Goal: Task Accomplishment & Management: Manage account settings

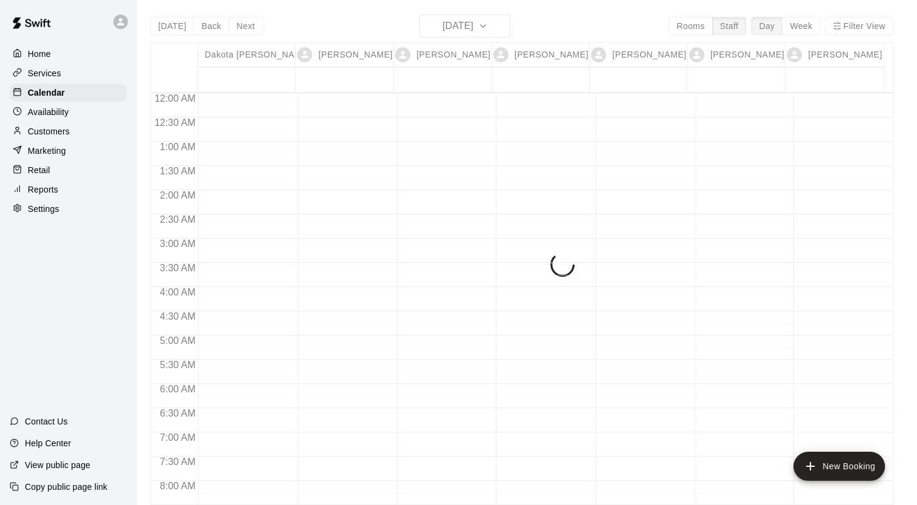
scroll to position [569, 0]
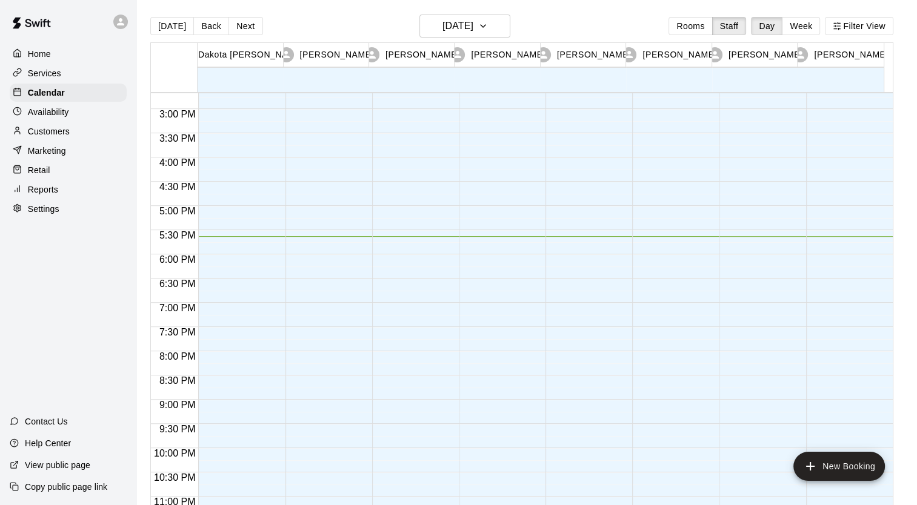
scroll to position [736, 0]
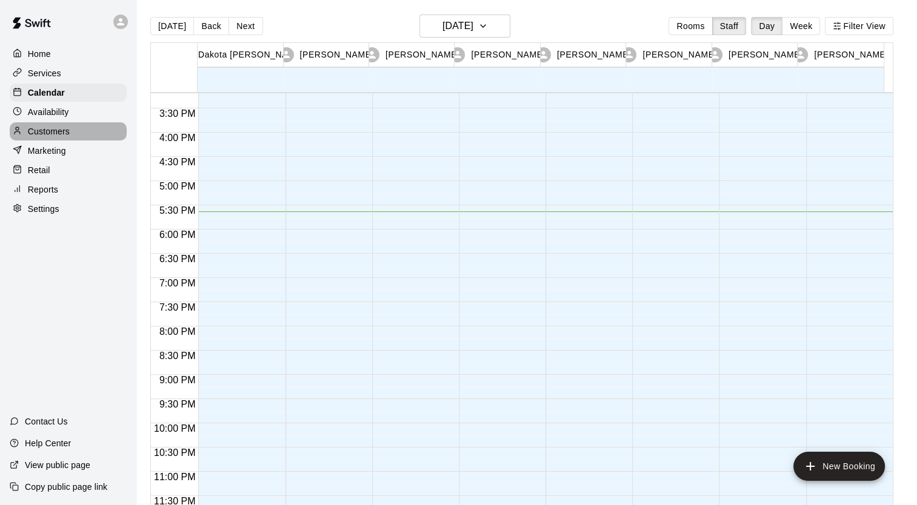
click at [41, 138] on p "Customers" at bounding box center [49, 131] width 42 height 12
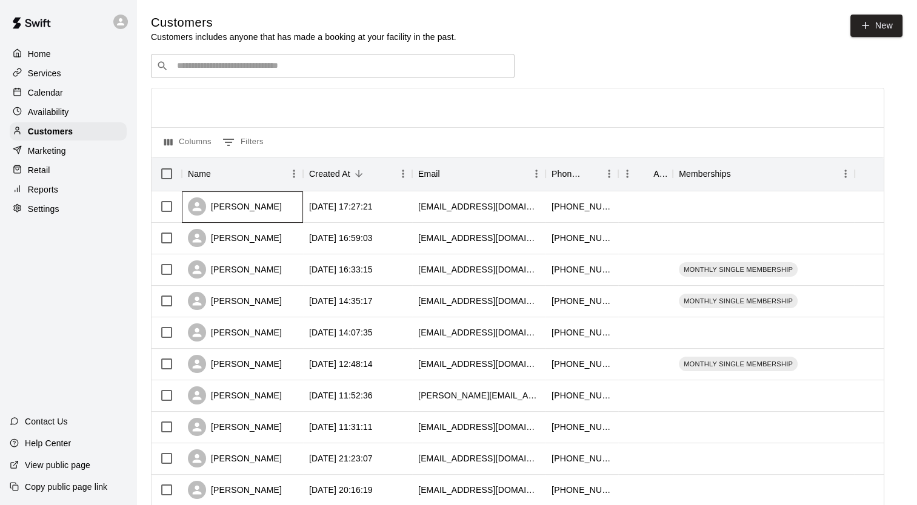
click at [242, 208] on div "[PERSON_NAME]" at bounding box center [235, 206] width 94 height 18
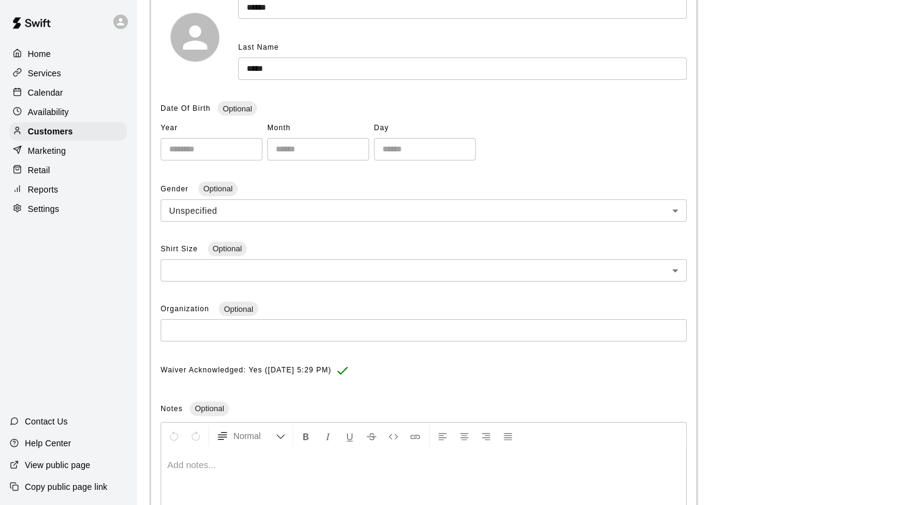
scroll to position [184, 0]
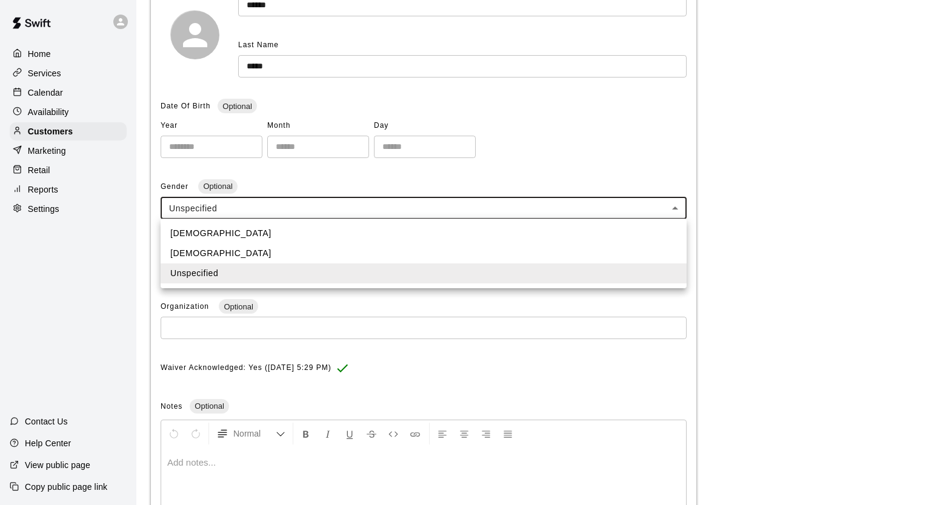
click at [242, 208] on body "**********" at bounding box center [463, 219] width 926 height 807
click at [208, 239] on li "[DEMOGRAPHIC_DATA]" at bounding box center [424, 234] width 526 height 20
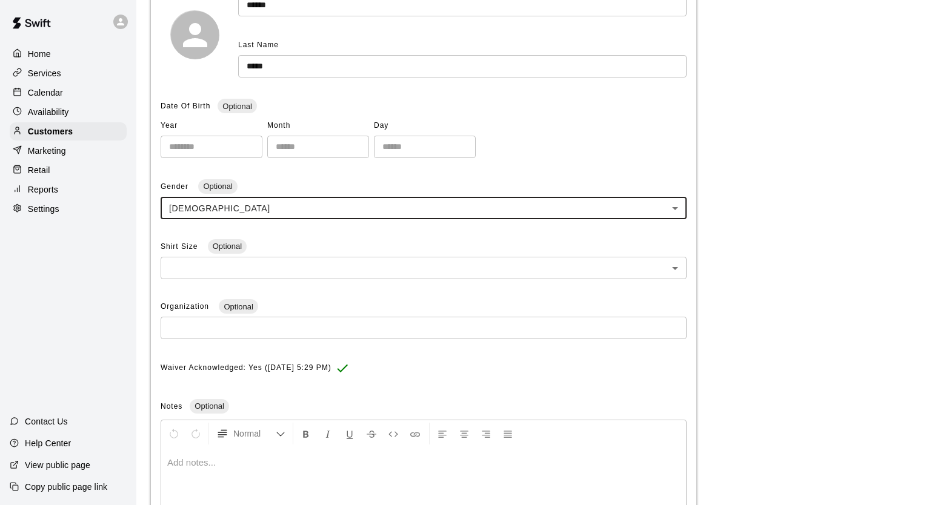
type input "****"
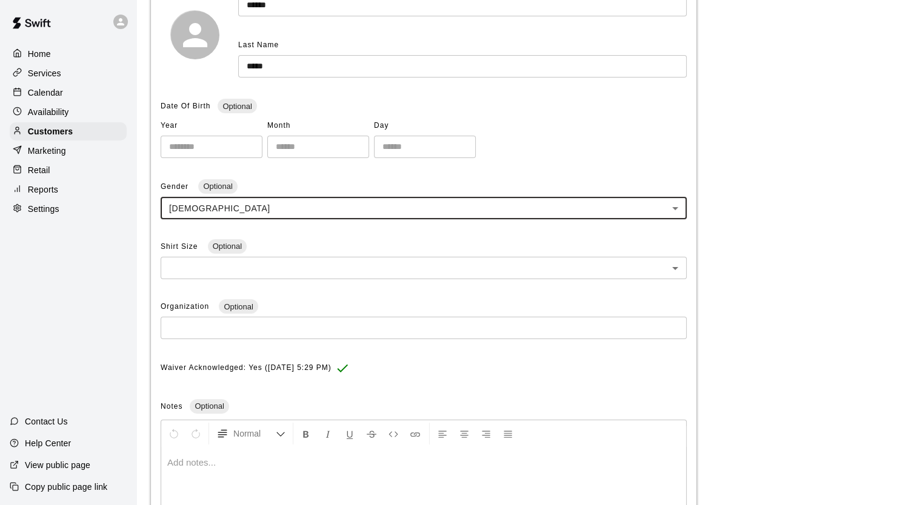
scroll to position [307, 0]
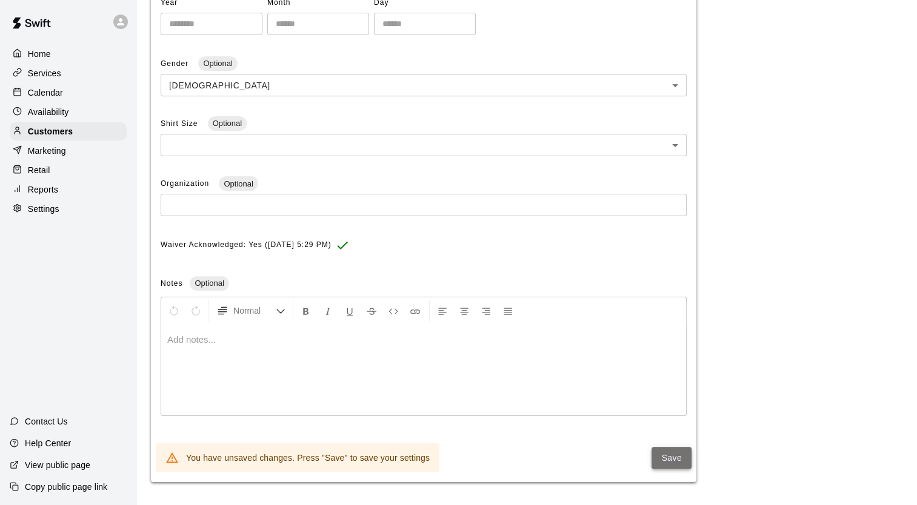
click at [671, 447] on button "Save" at bounding box center [671, 458] width 40 height 22
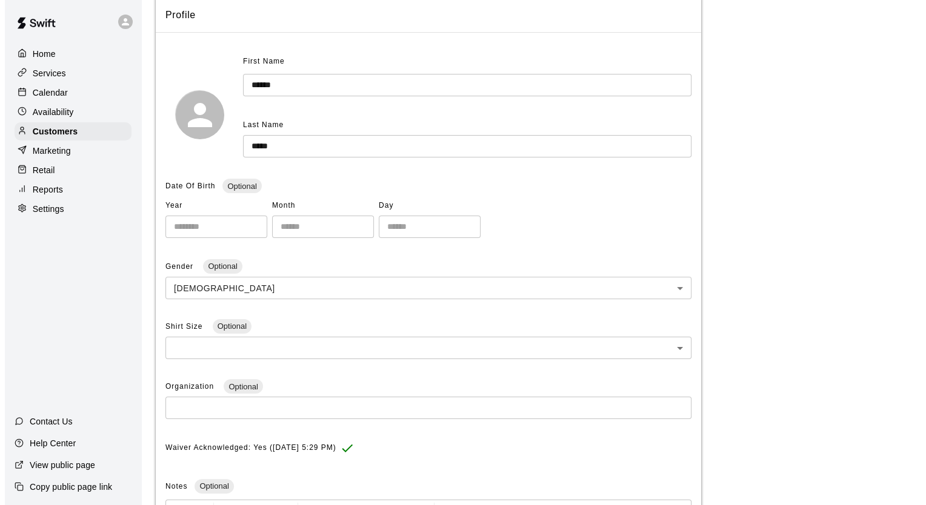
scroll to position [0, 0]
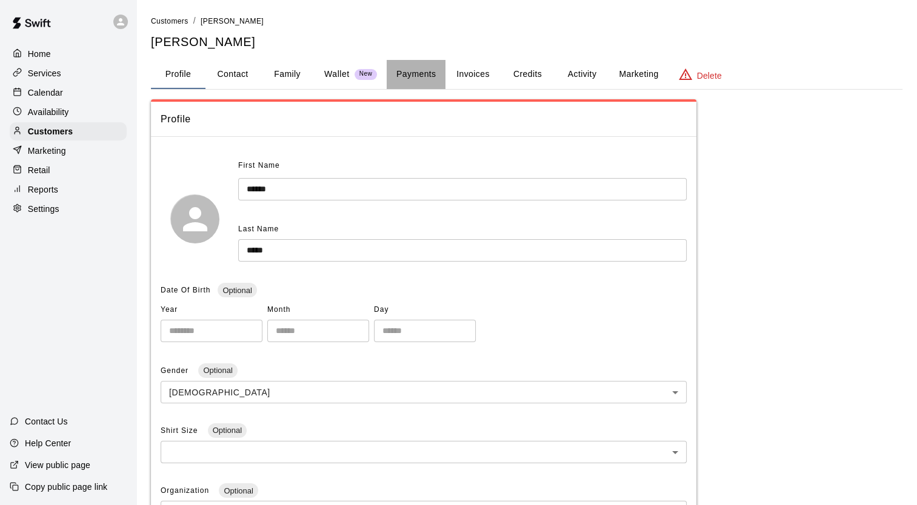
click at [409, 69] on button "Payments" at bounding box center [415, 74] width 59 height 29
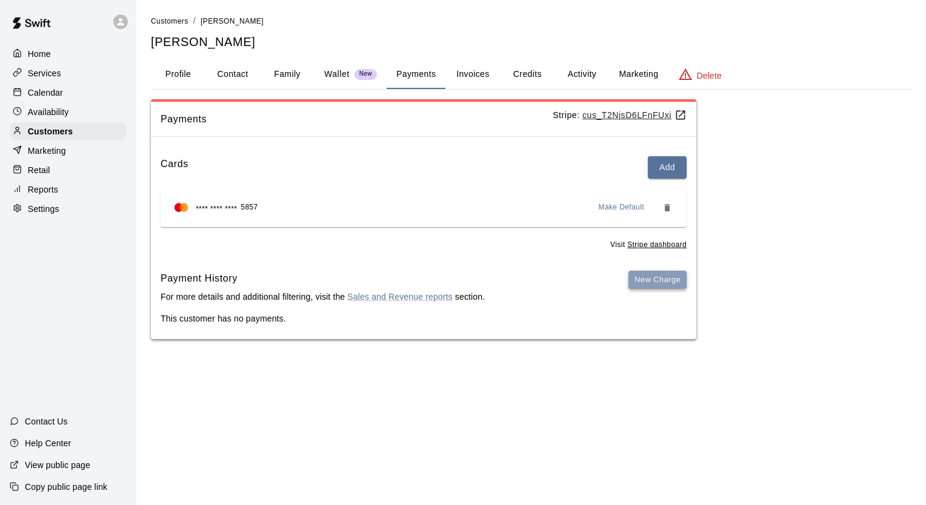
click at [665, 282] on button "New Charge" at bounding box center [657, 280] width 58 height 19
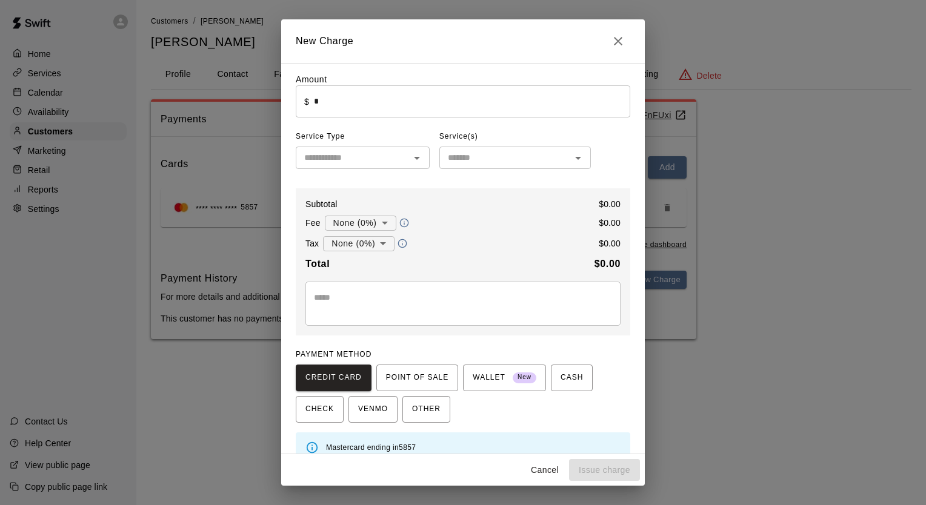
scroll to position [19, 0]
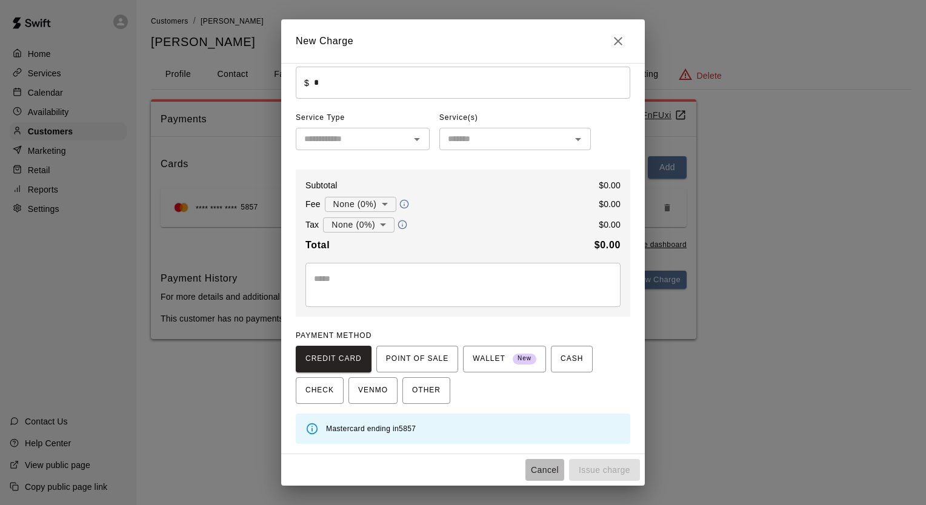
click at [545, 469] on button "Cancel" at bounding box center [544, 470] width 39 height 22
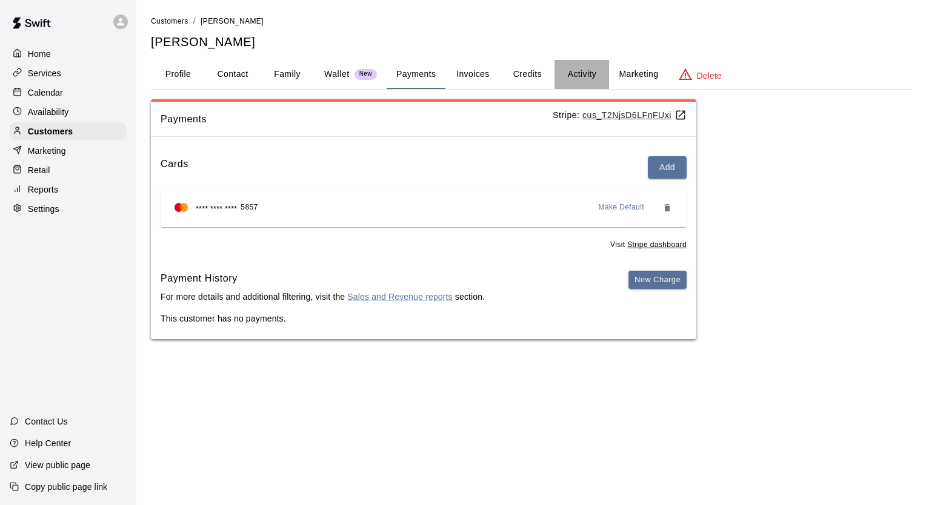
click at [582, 76] on button "Activity" at bounding box center [581, 74] width 55 height 29
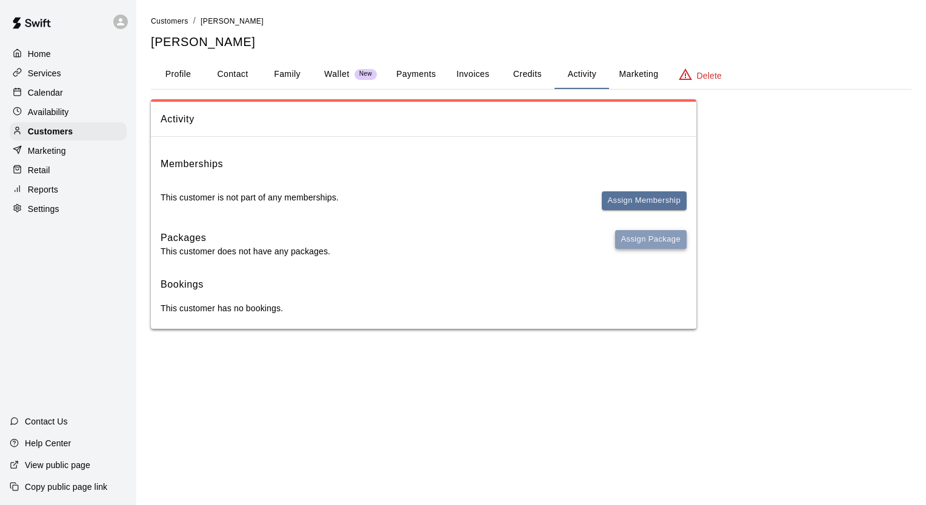
click at [647, 244] on button "Assign Package" at bounding box center [650, 239] width 71 height 19
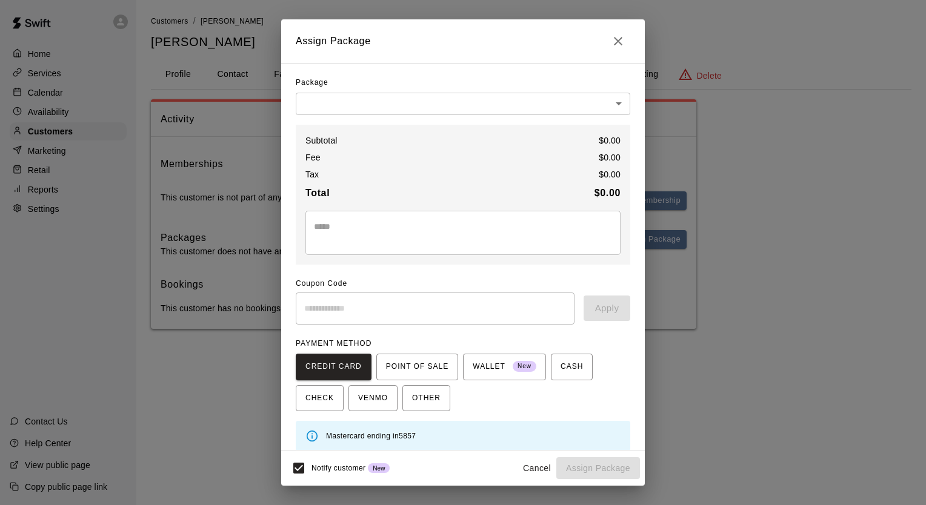
click at [377, 104] on body "Home Services Calendar Availability Customers Marketing Retail Reports Settings…" at bounding box center [463, 176] width 926 height 353
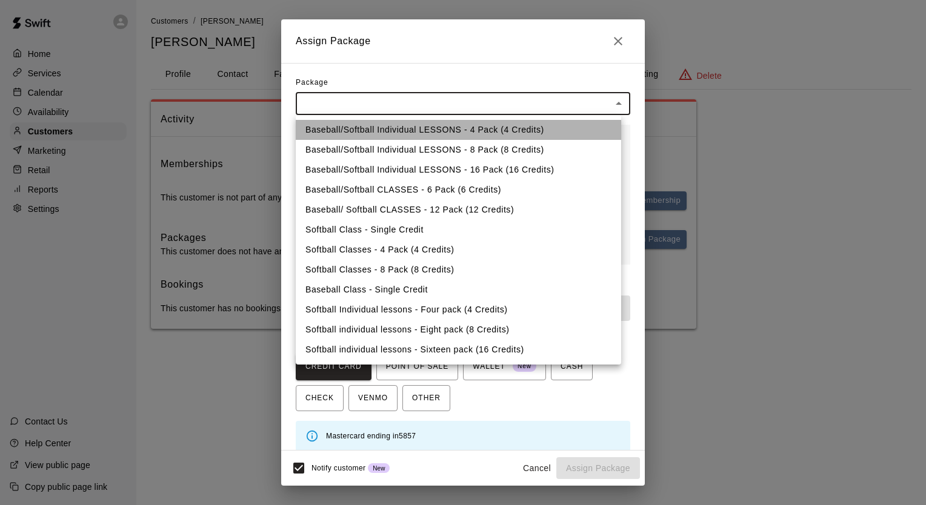
click at [376, 127] on li "Baseball/Softball Individual LESSONS - 4 Pack (4 Credits)" at bounding box center [458, 130] width 325 height 20
type input "**********"
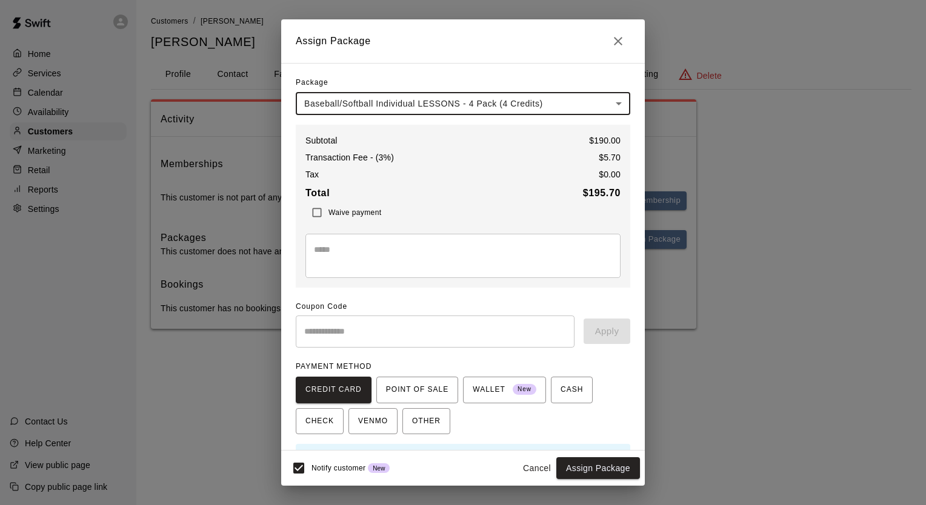
scroll to position [33, 0]
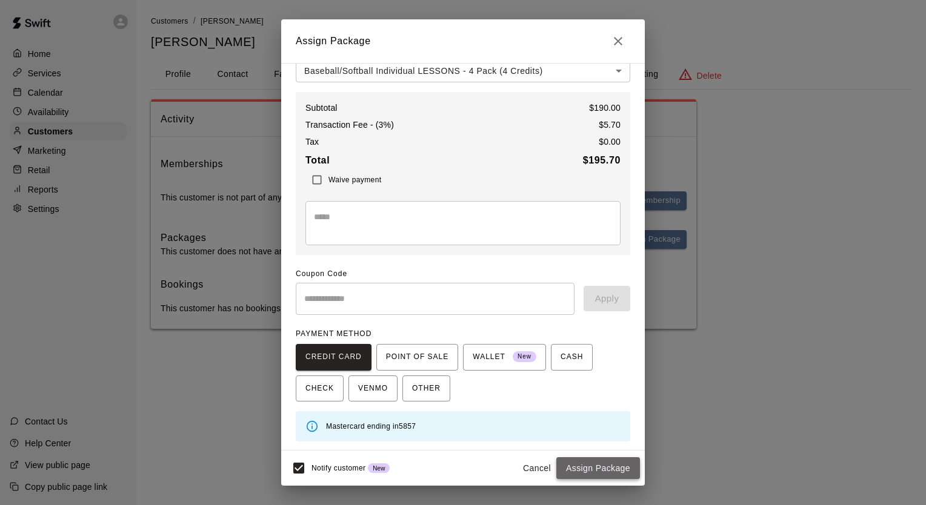
click at [591, 473] on button "Assign Package" at bounding box center [598, 468] width 84 height 22
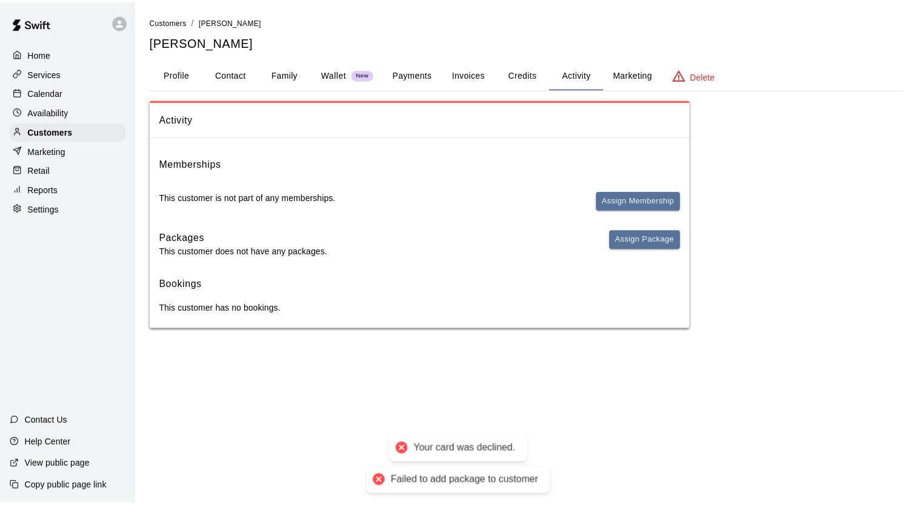
scroll to position [10, 0]
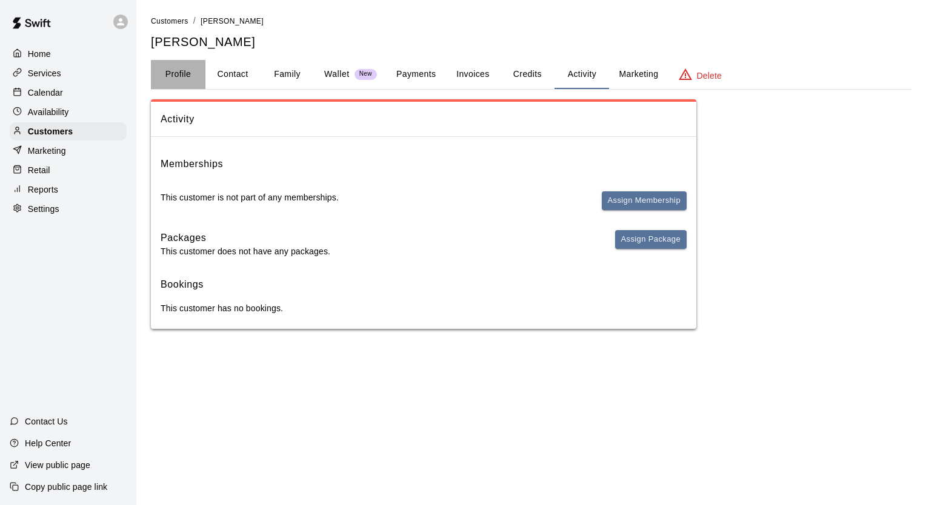
click at [179, 69] on button "Profile" at bounding box center [178, 74] width 55 height 29
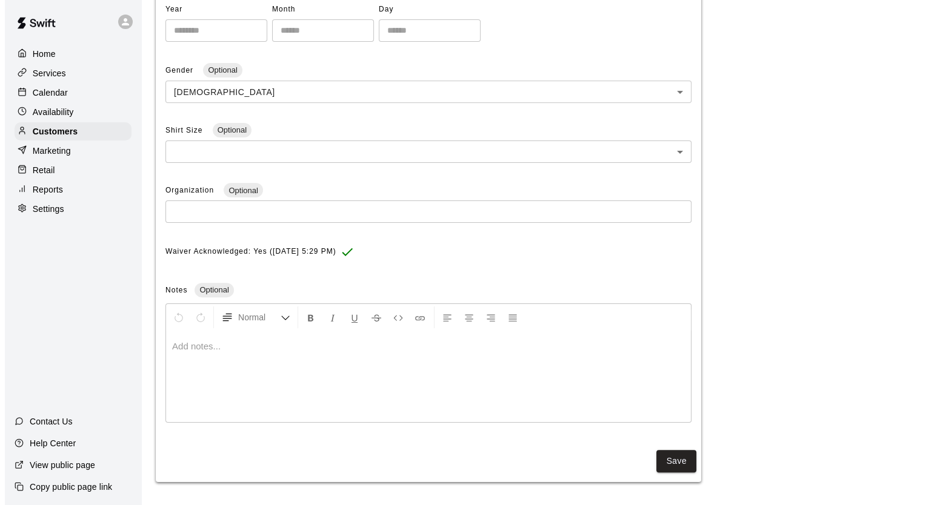
scroll to position [0, 0]
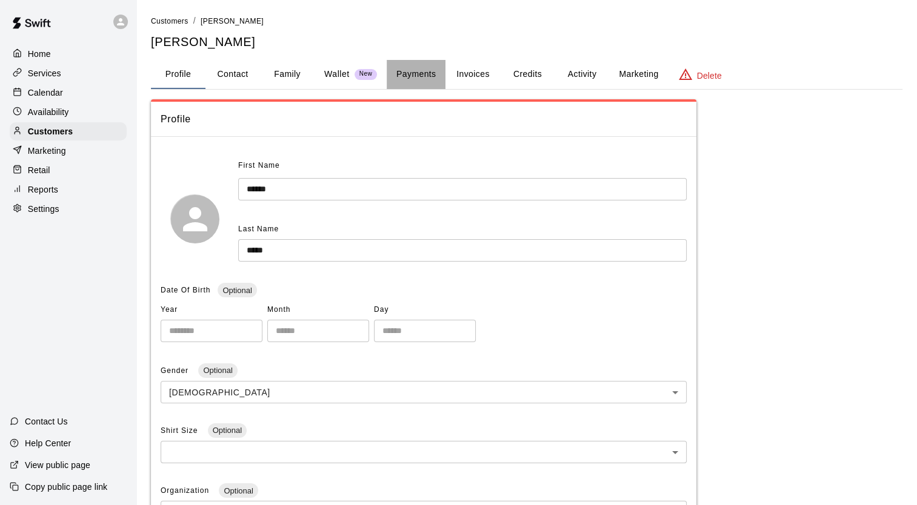
click at [419, 73] on button "Payments" at bounding box center [415, 74] width 59 height 29
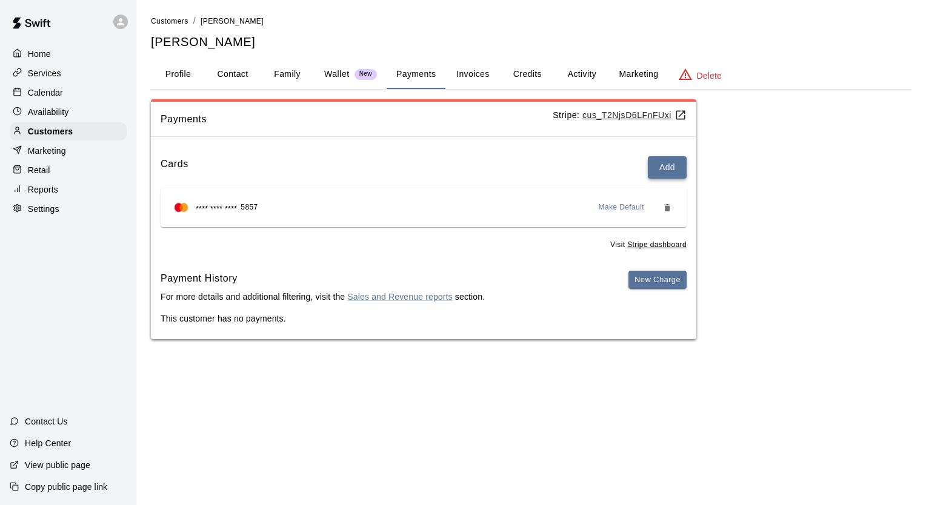
click at [668, 158] on button "Add" at bounding box center [667, 167] width 39 height 22
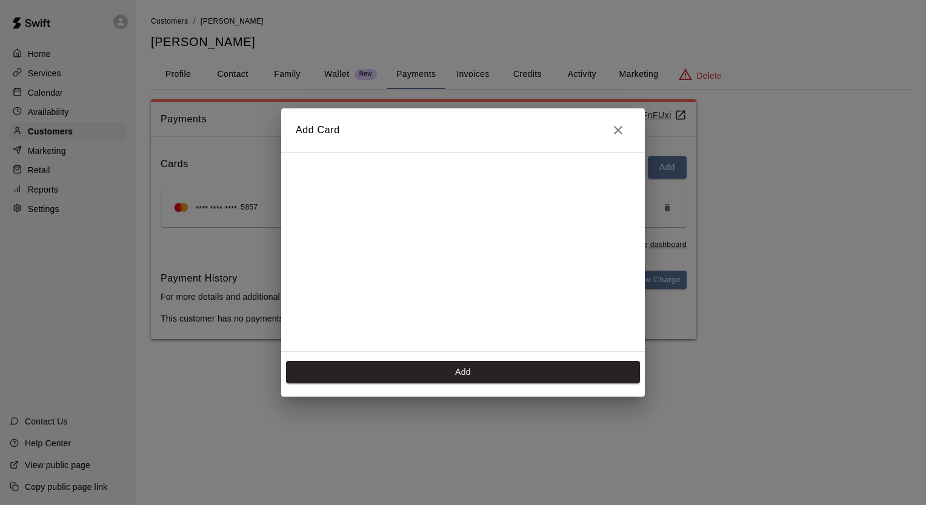
scroll to position [169, 0]
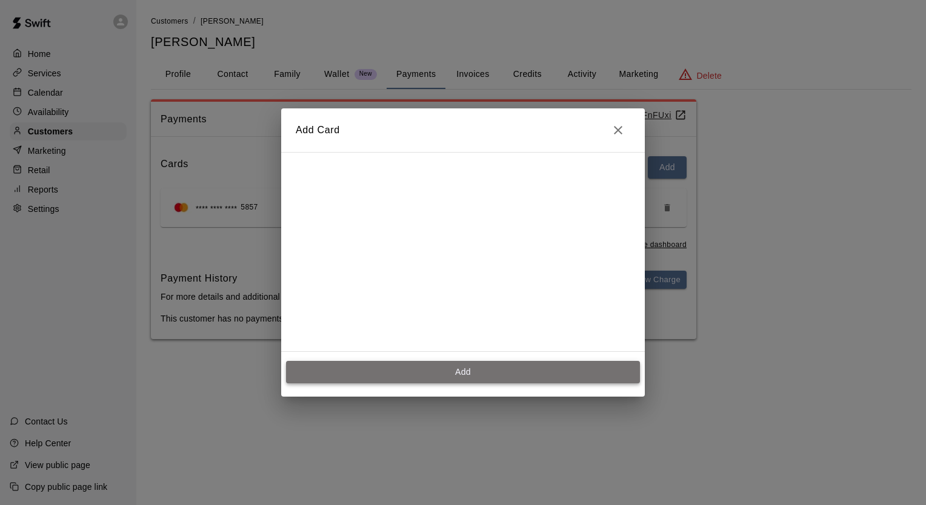
click at [443, 367] on button "Add" at bounding box center [463, 372] width 354 height 22
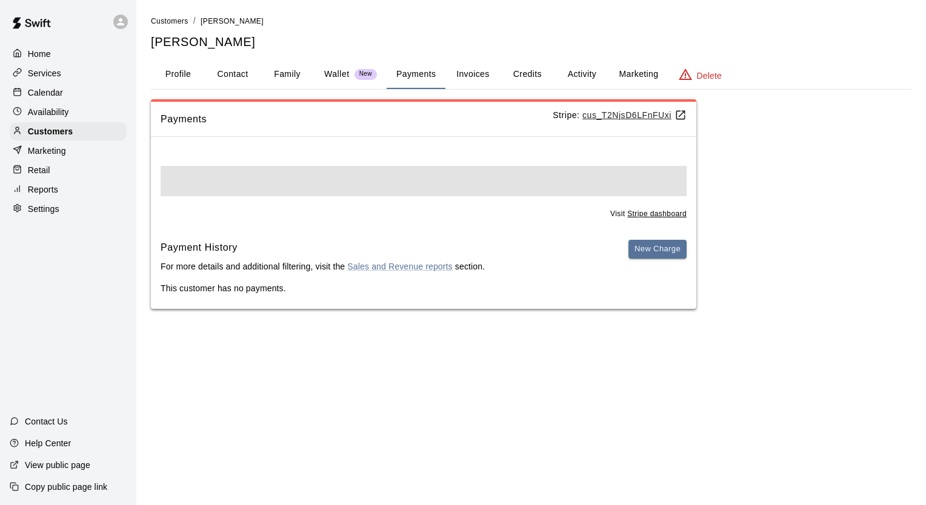
scroll to position [0, 0]
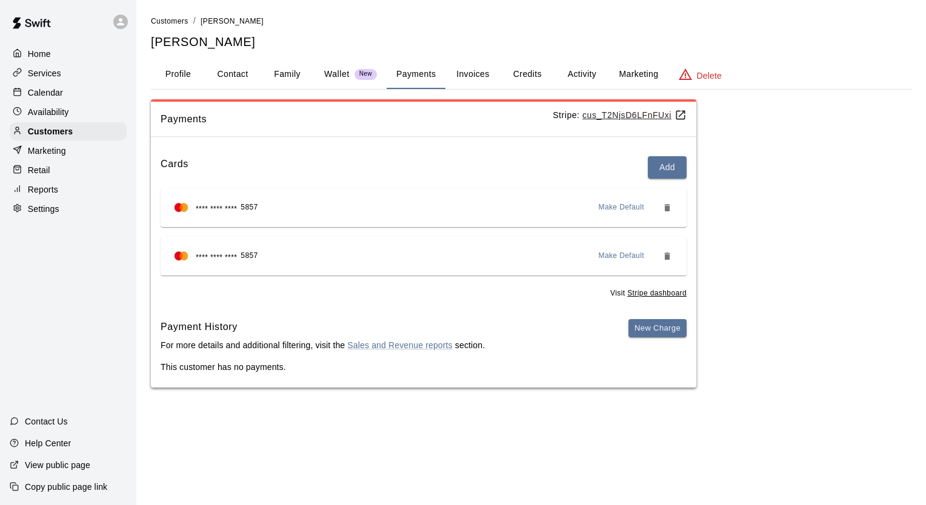
click at [398, 224] on div "**** **** **** 5857 Make Default" at bounding box center [424, 207] width 526 height 39
click at [628, 208] on span "Make Default" at bounding box center [622, 208] width 46 height 12
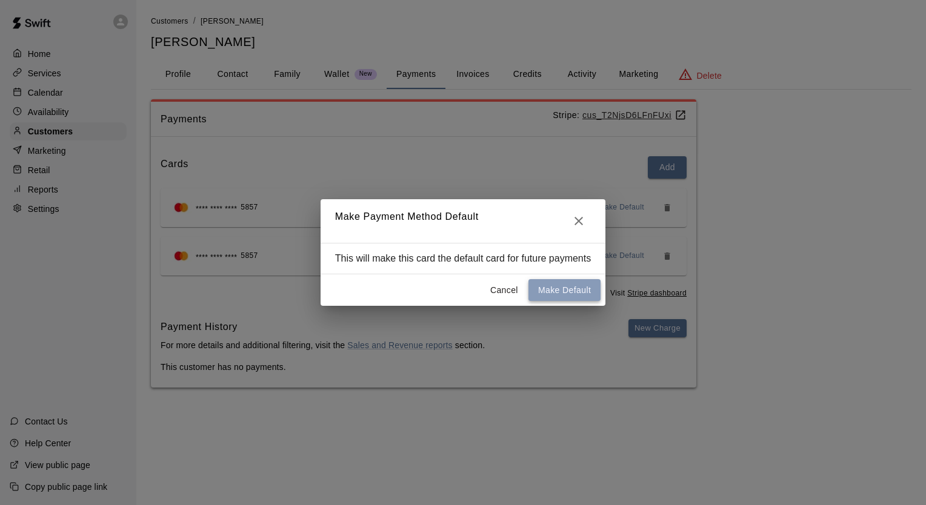
click at [564, 291] on button "Make Default" at bounding box center [564, 290] width 72 height 22
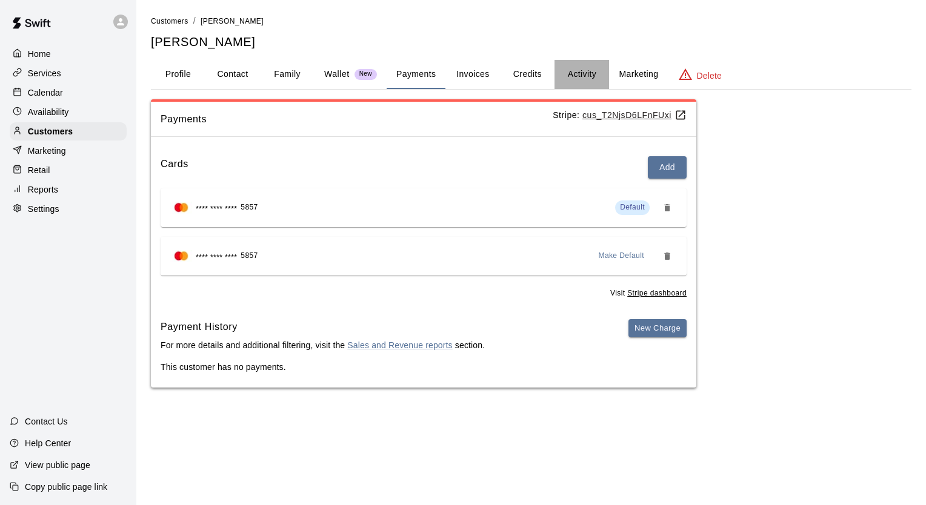
click at [589, 70] on button "Activity" at bounding box center [581, 74] width 55 height 29
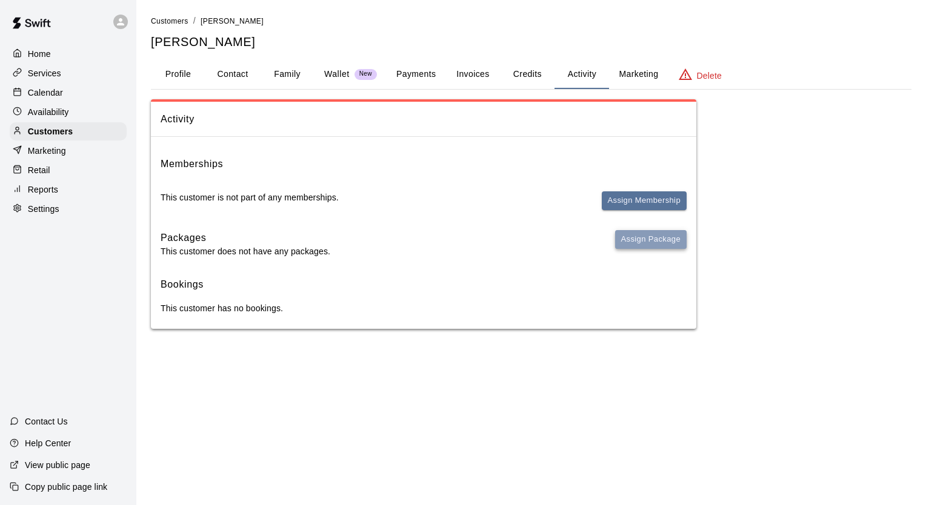
click at [637, 244] on button "Assign Package" at bounding box center [650, 239] width 71 height 19
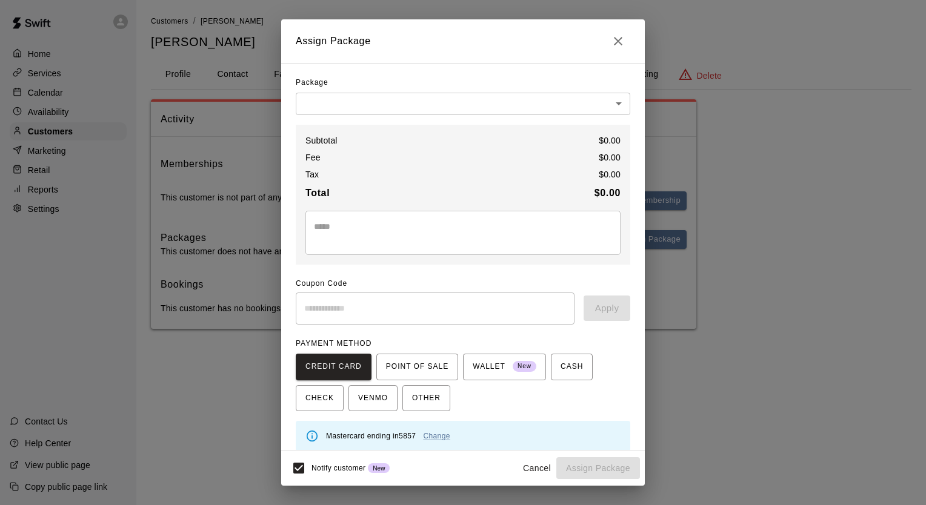
scroll to position [10, 0]
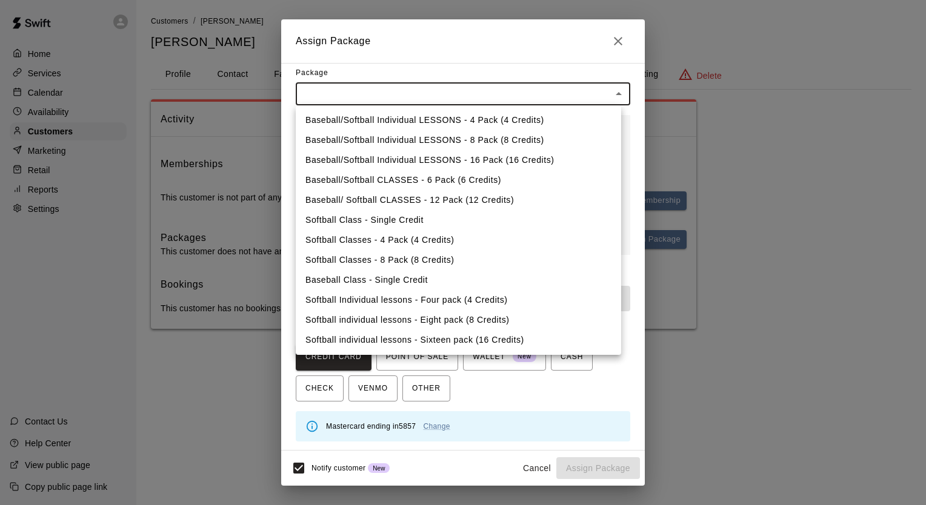
click at [465, 88] on body "Home Services Calendar Availability Customers Marketing Retail Reports Settings…" at bounding box center [463, 176] width 926 height 353
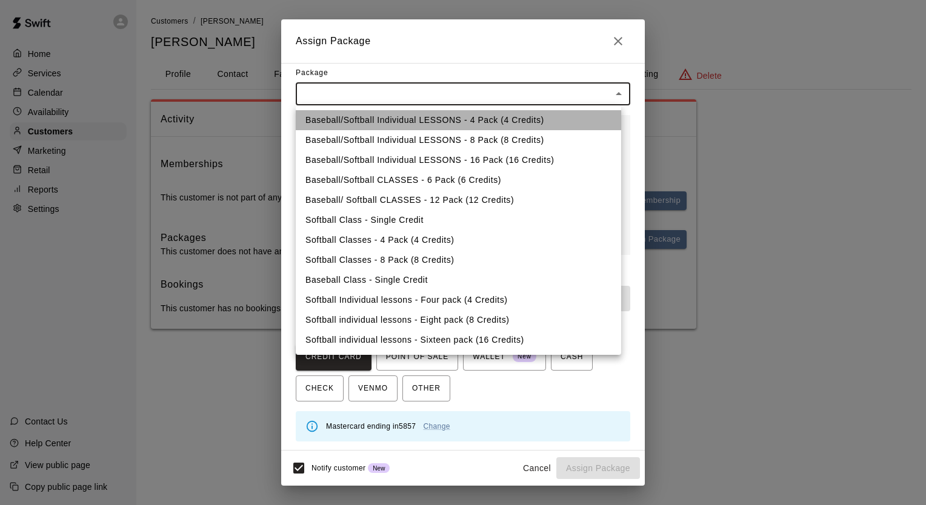
click at [401, 120] on li "Baseball/Softball Individual LESSONS - 4 Pack (4 Credits)" at bounding box center [458, 120] width 325 height 20
type input "**********"
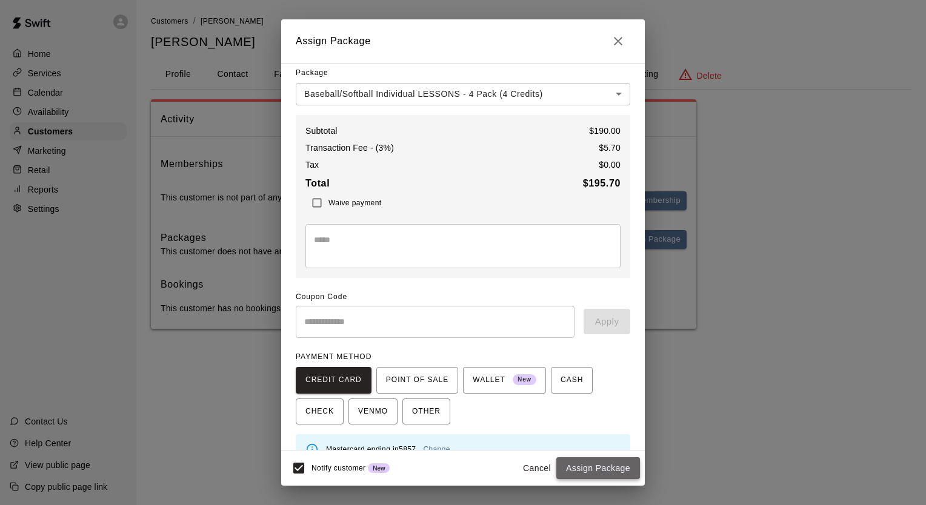
click at [604, 474] on button "Assign Package" at bounding box center [598, 468] width 84 height 22
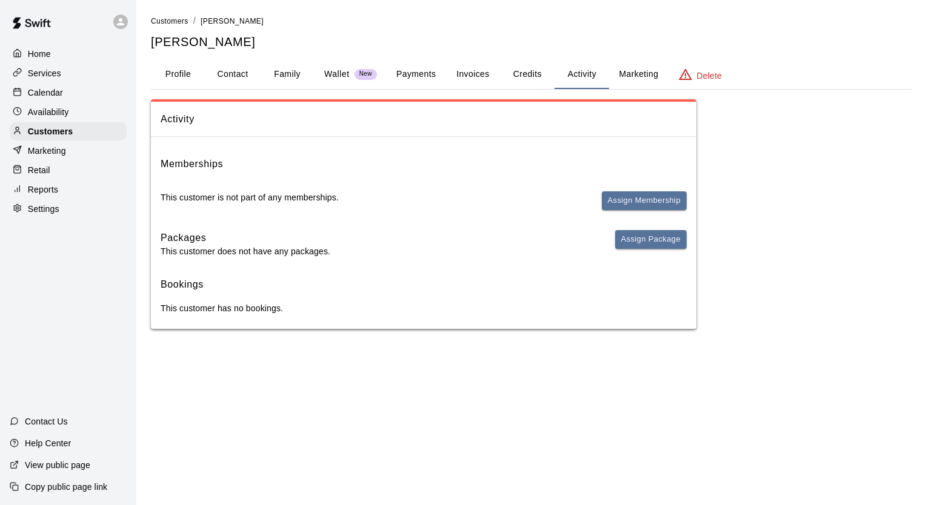
click at [426, 75] on button "Payments" at bounding box center [415, 74] width 59 height 29
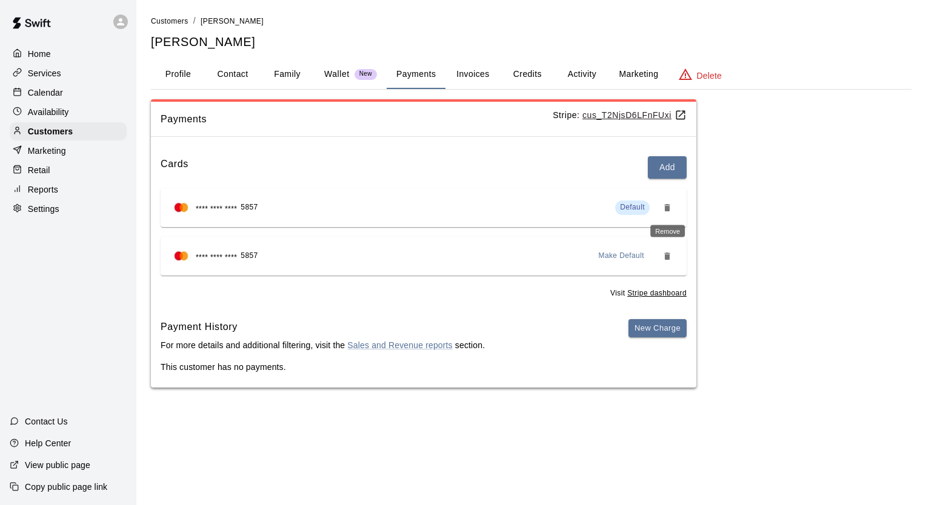
click at [671, 207] on icon "Remove" at bounding box center [667, 208] width 10 height 10
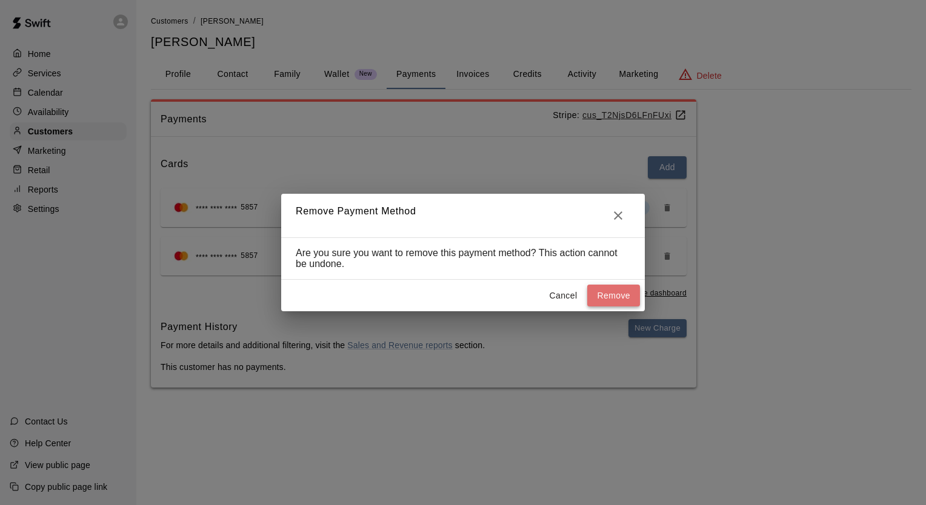
click at [611, 291] on button "Remove" at bounding box center [613, 296] width 53 height 22
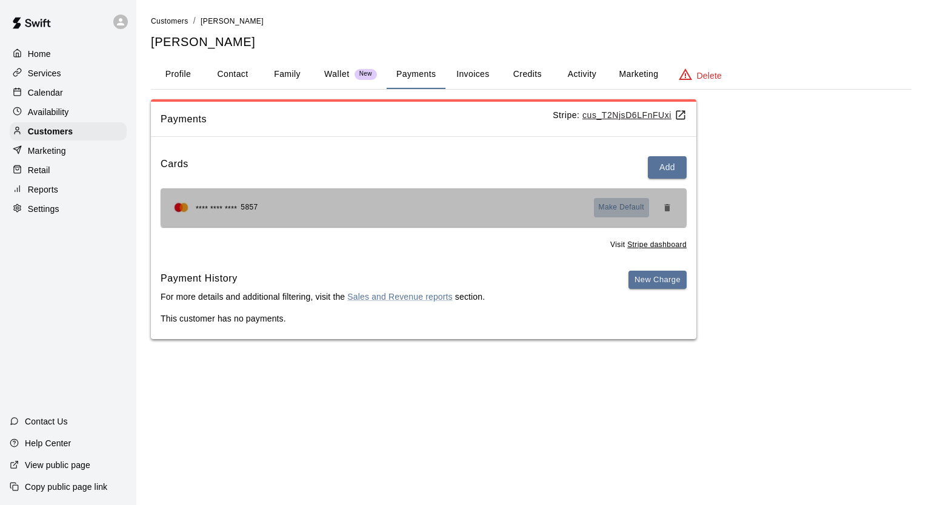
click at [637, 203] on span "Make Default" at bounding box center [622, 208] width 46 height 12
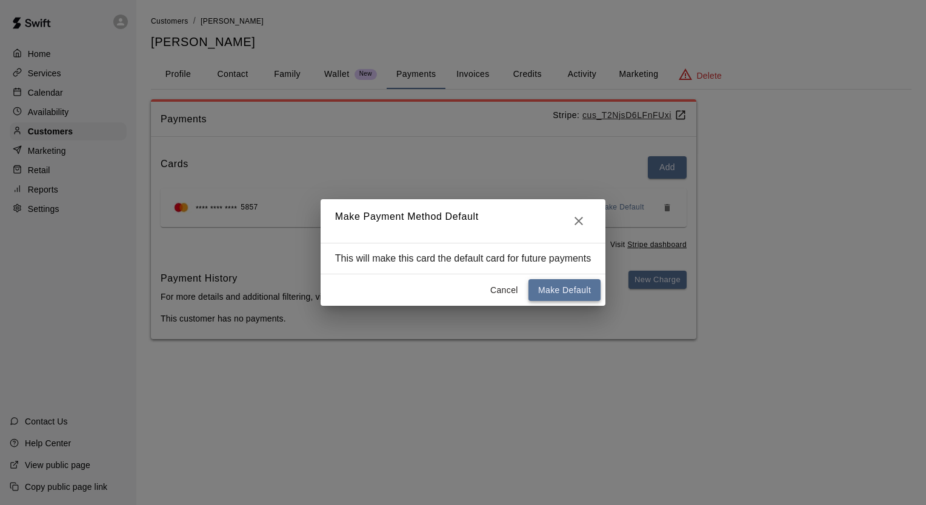
click at [577, 294] on button "Make Default" at bounding box center [564, 290] width 72 height 22
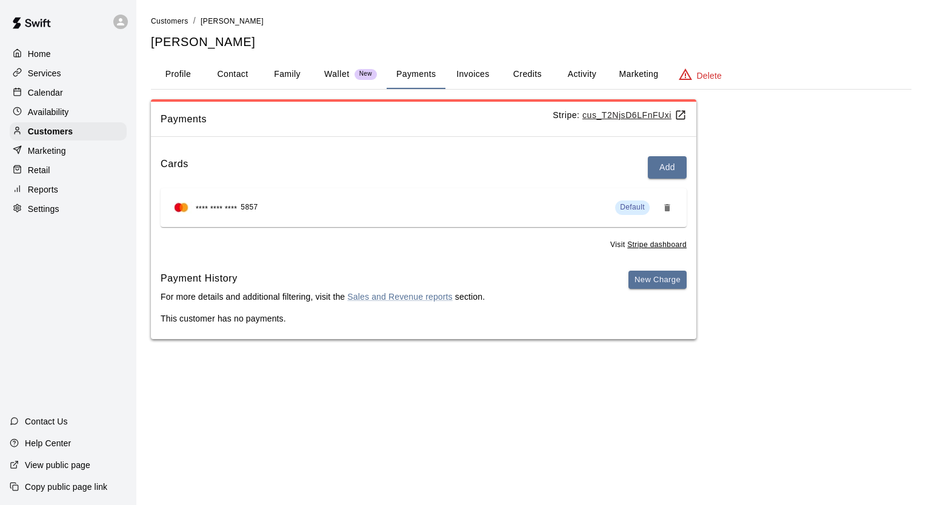
click at [586, 71] on button "Activity" at bounding box center [581, 74] width 55 height 29
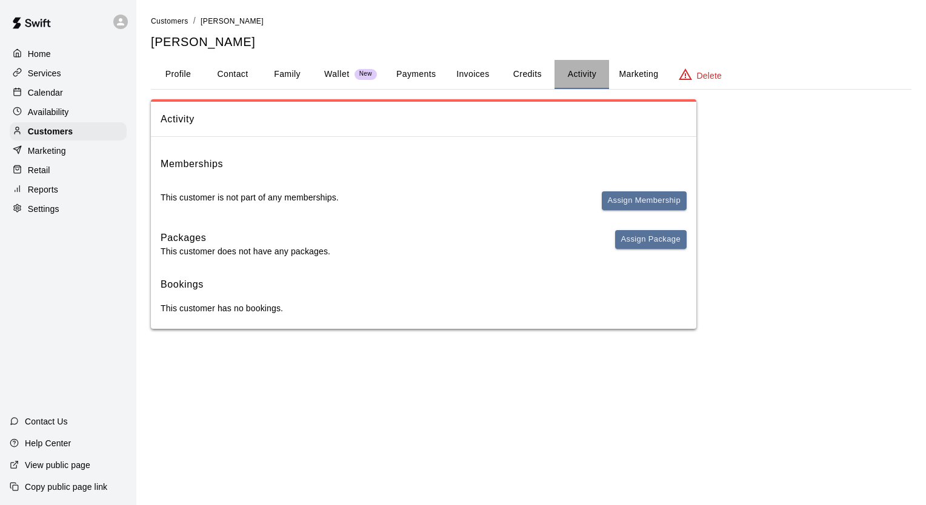
click at [574, 76] on button "Activity" at bounding box center [581, 74] width 55 height 29
click at [647, 236] on button "Assign Package" at bounding box center [650, 239] width 71 height 19
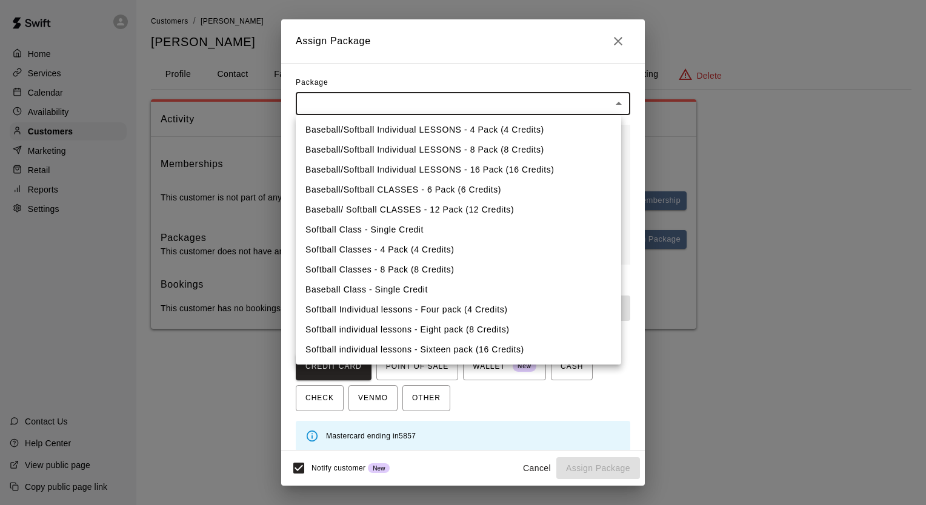
click at [506, 104] on body "Home Services Calendar Availability Customers Marketing Retail Reports Settings…" at bounding box center [463, 176] width 926 height 353
click at [511, 130] on li "Baseball/Softball Individual LESSONS - 4 Pack (4 Credits)" at bounding box center [458, 130] width 325 height 20
type input "**********"
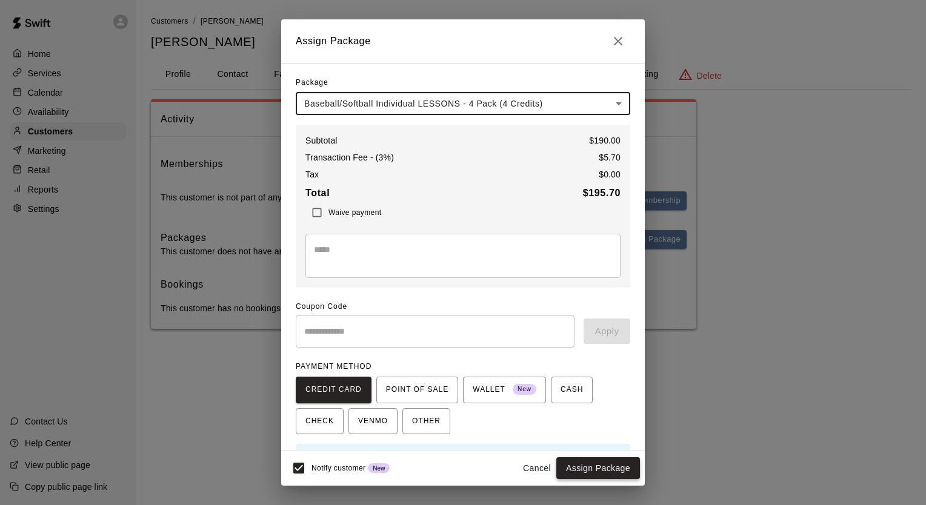
click at [596, 467] on button "Assign Package" at bounding box center [598, 468] width 84 height 22
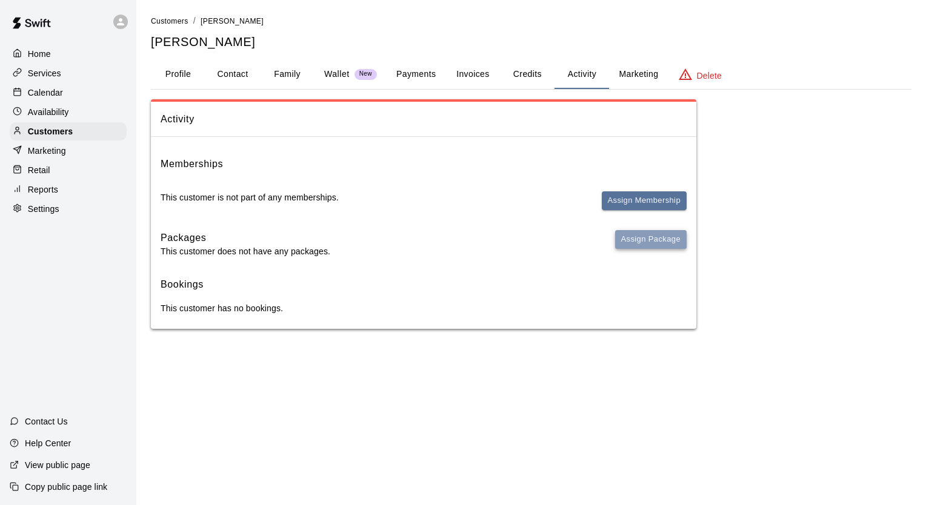
click at [662, 231] on button "Assign Package" at bounding box center [650, 239] width 71 height 19
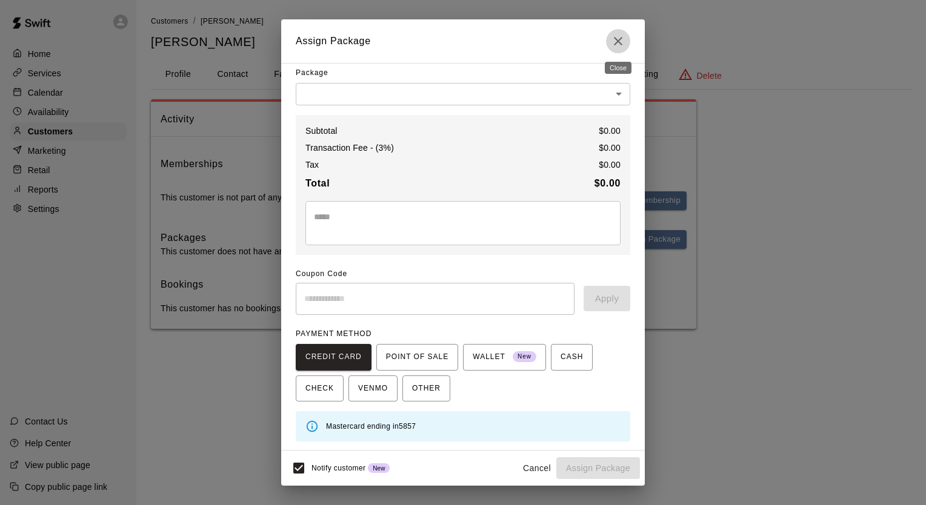
click at [621, 45] on icon "Close" at bounding box center [618, 41] width 15 height 15
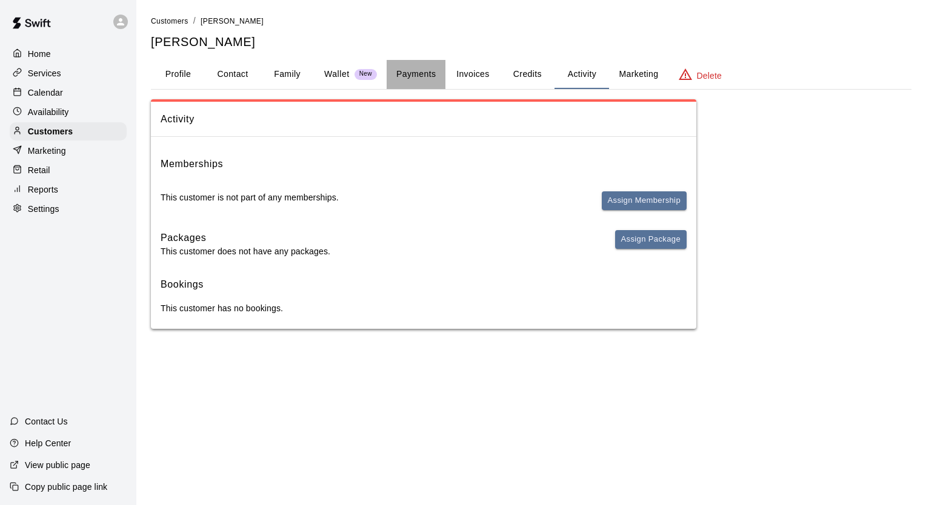
click at [400, 79] on button "Payments" at bounding box center [415, 74] width 59 height 29
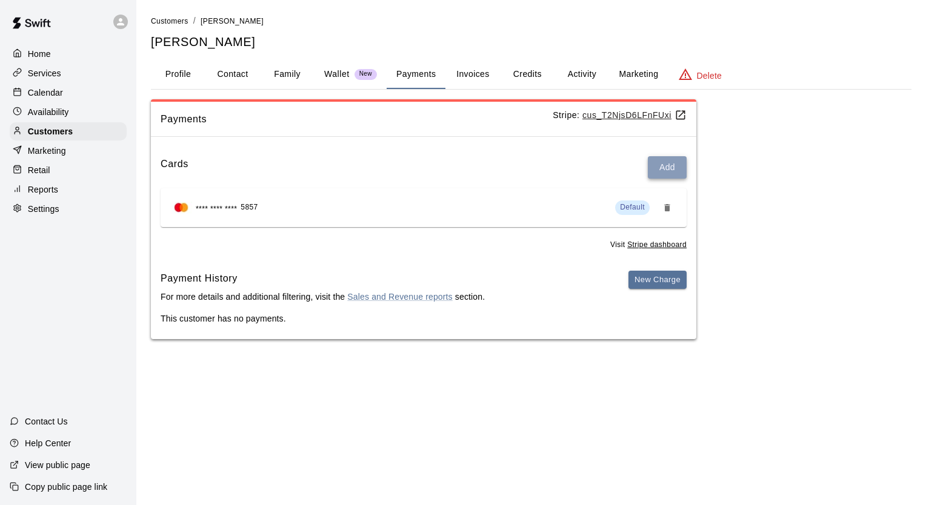
drag, startPoint x: 665, startPoint y: 202, endPoint x: 666, endPoint y: 174, distance: 27.3
drag, startPoint x: 666, startPoint y: 174, endPoint x: 647, endPoint y: 157, distance: 26.2
click at [647, 157] on div "Cards Add" at bounding box center [424, 167] width 526 height 22
click at [658, 164] on button "Add" at bounding box center [667, 167] width 39 height 22
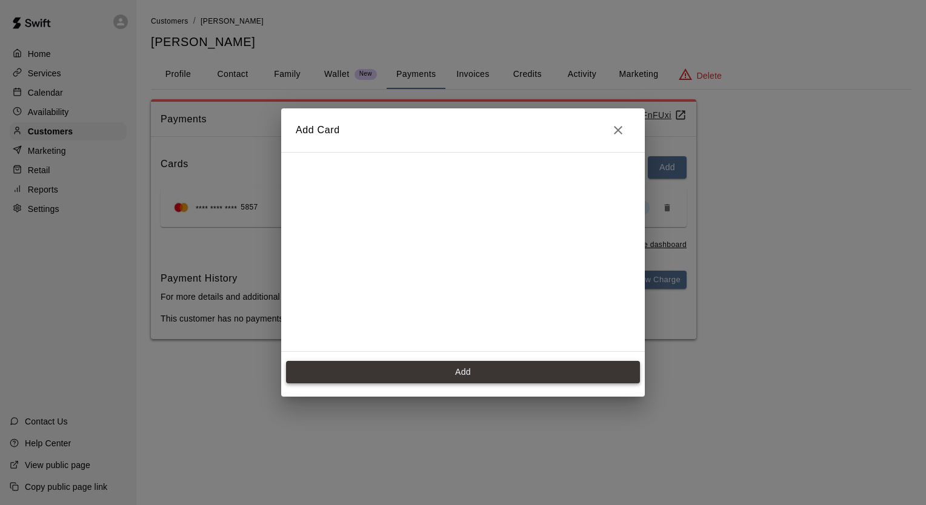
click at [473, 373] on button "Add" at bounding box center [463, 372] width 354 height 22
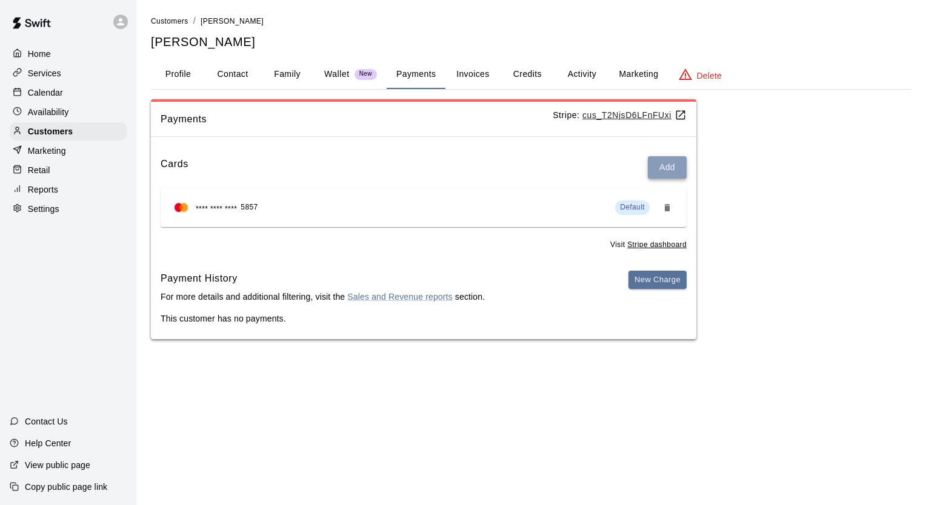
click at [663, 166] on button "Add" at bounding box center [667, 167] width 39 height 22
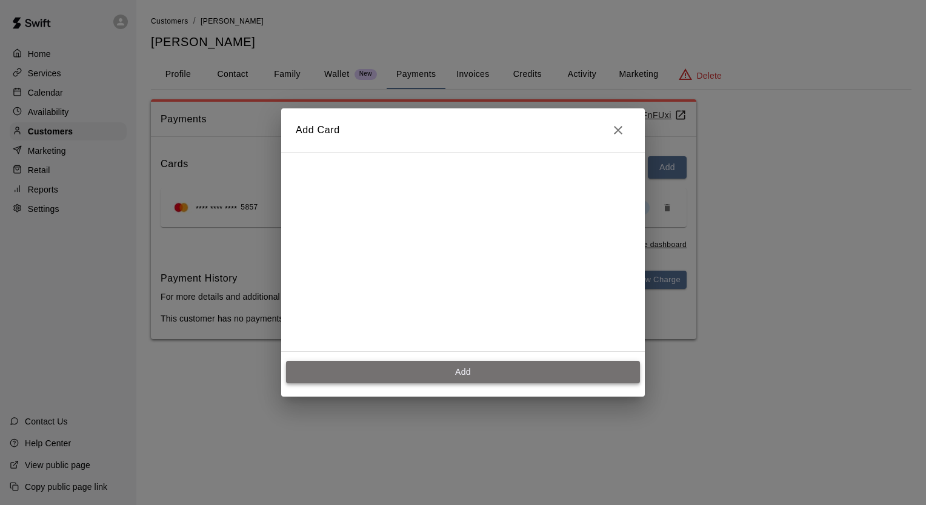
click at [414, 368] on button "Add" at bounding box center [463, 372] width 354 height 22
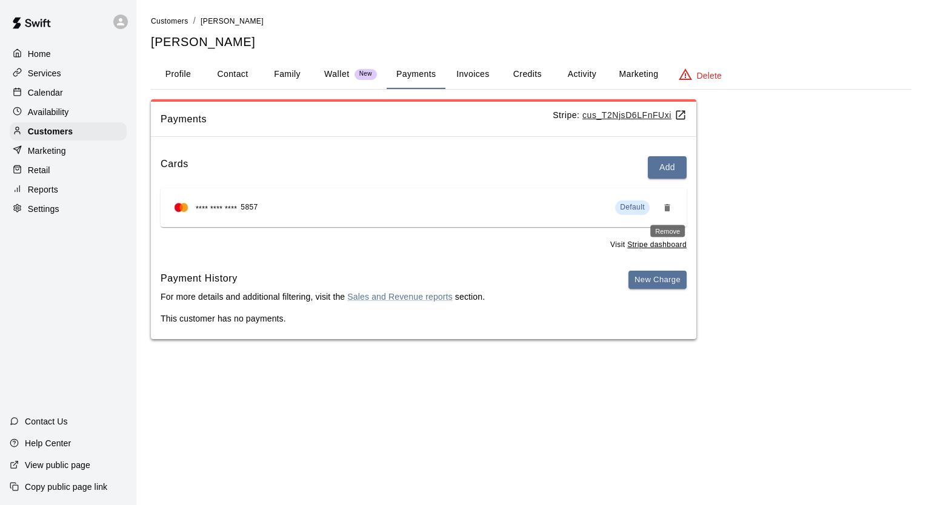
click at [671, 207] on icon "Remove" at bounding box center [667, 208] width 10 height 10
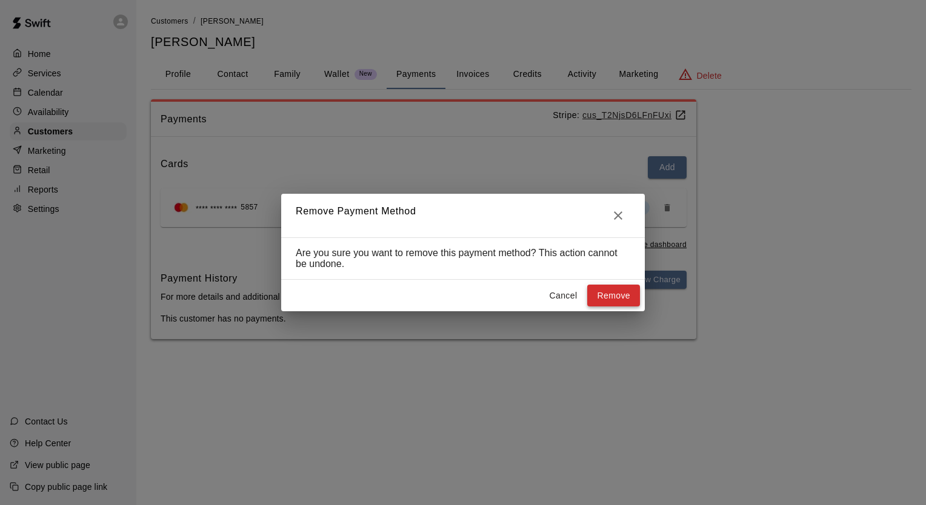
click at [623, 293] on button "Remove" at bounding box center [613, 296] width 53 height 22
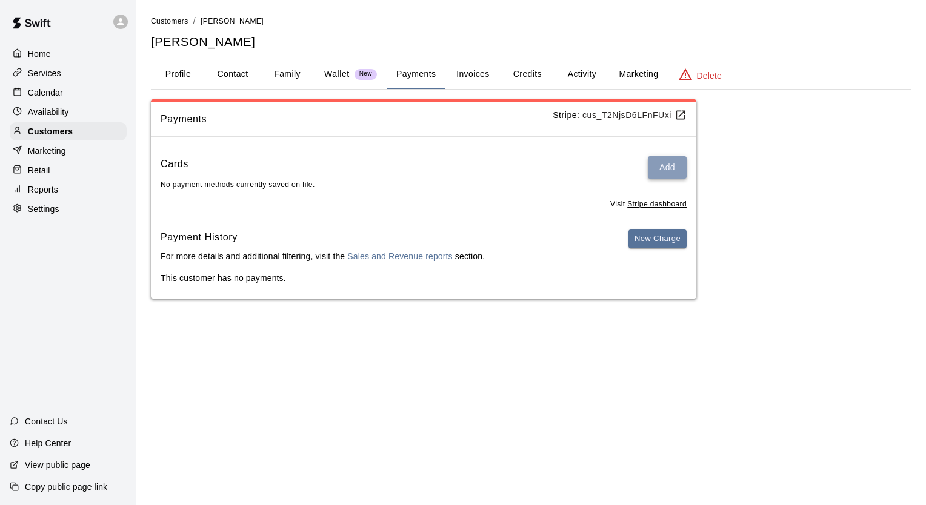
click at [669, 157] on button "Add" at bounding box center [667, 167] width 39 height 22
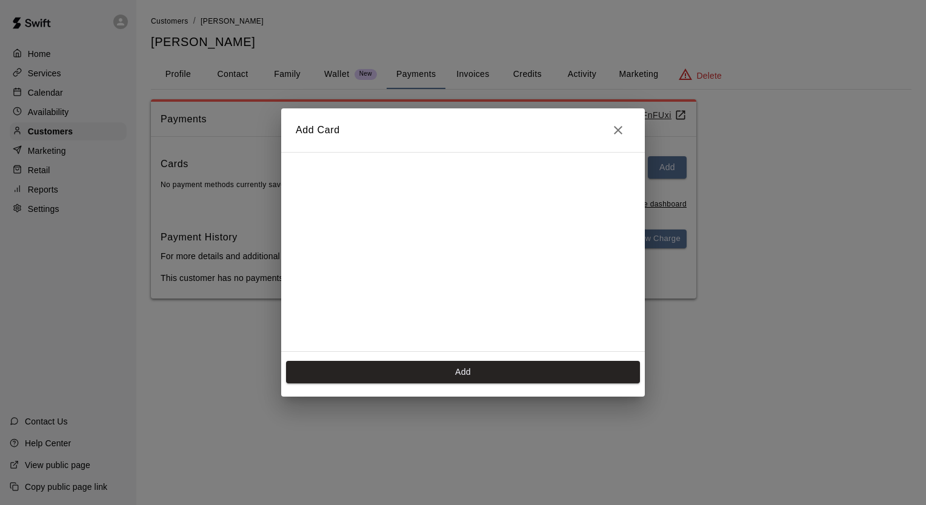
scroll to position [169, 0]
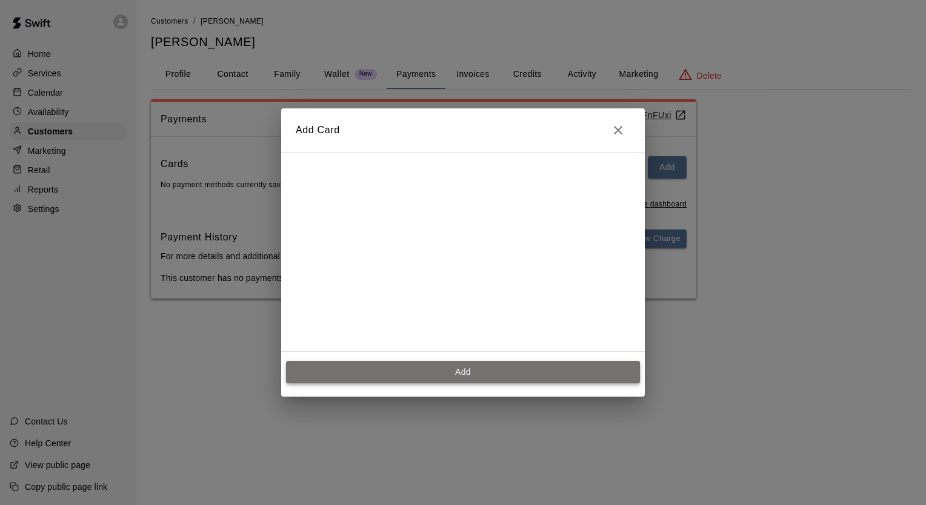
click at [524, 372] on button "Add" at bounding box center [463, 372] width 354 height 22
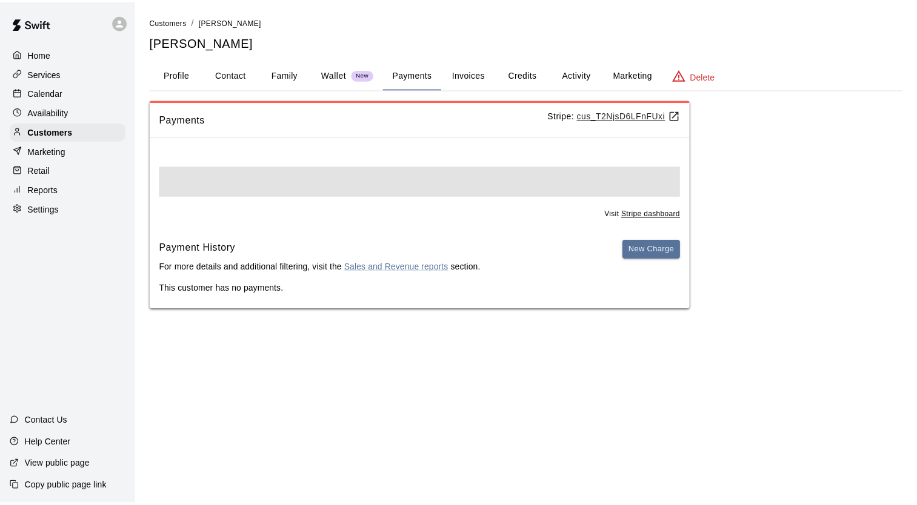
scroll to position [0, 0]
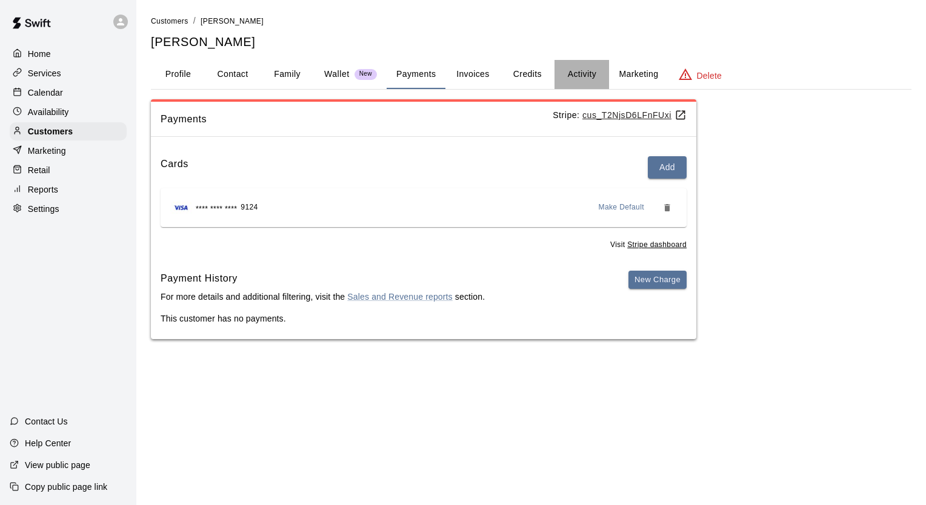
click at [591, 71] on button "Activity" at bounding box center [581, 74] width 55 height 29
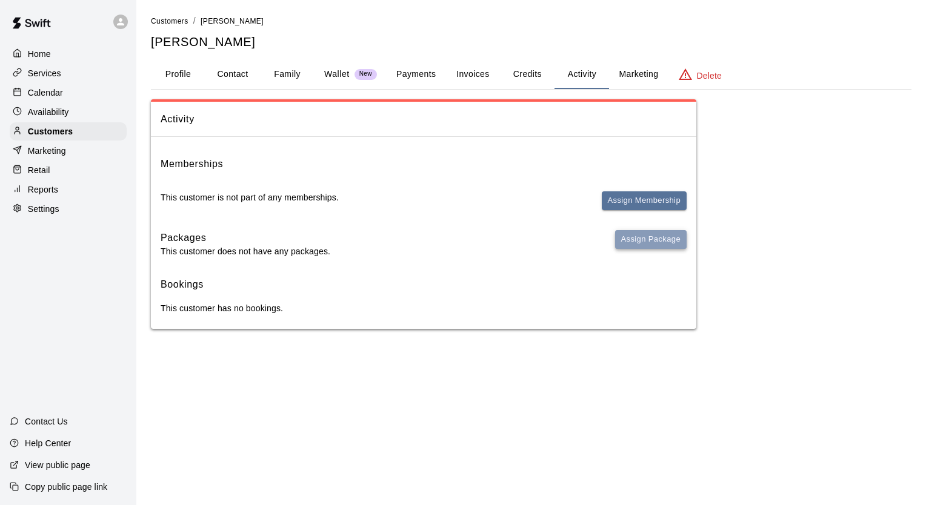
click at [637, 239] on button "Assign Package" at bounding box center [650, 239] width 71 height 19
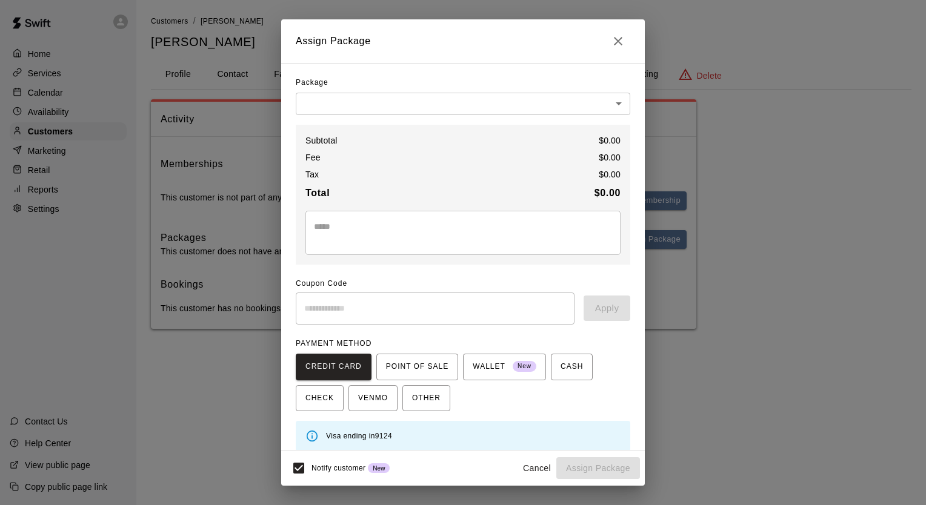
click at [519, 99] on body "Home Services Calendar Availability Customers Marketing Retail Reports Settings…" at bounding box center [463, 176] width 926 height 353
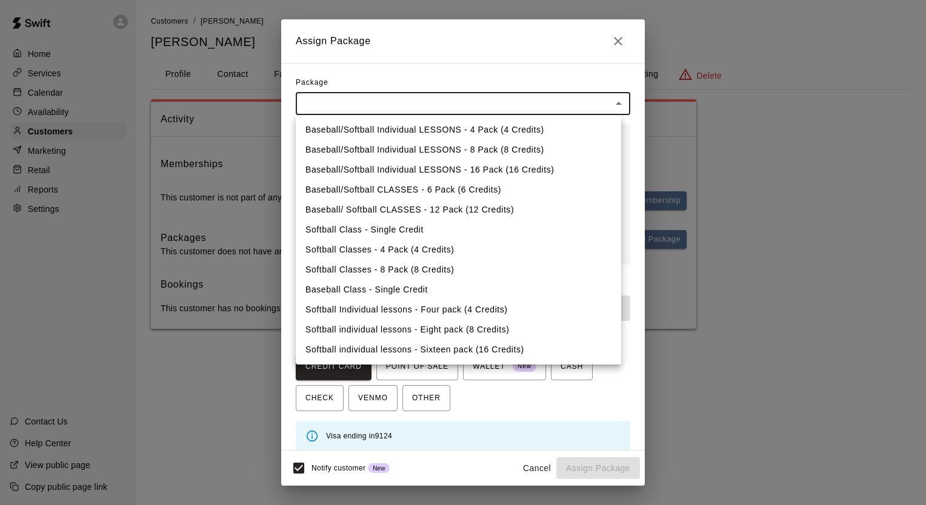
click at [521, 127] on li "Baseball/Softball Individual LESSONS - 4 Pack (4 Credits)" at bounding box center [458, 130] width 325 height 20
type input "**********"
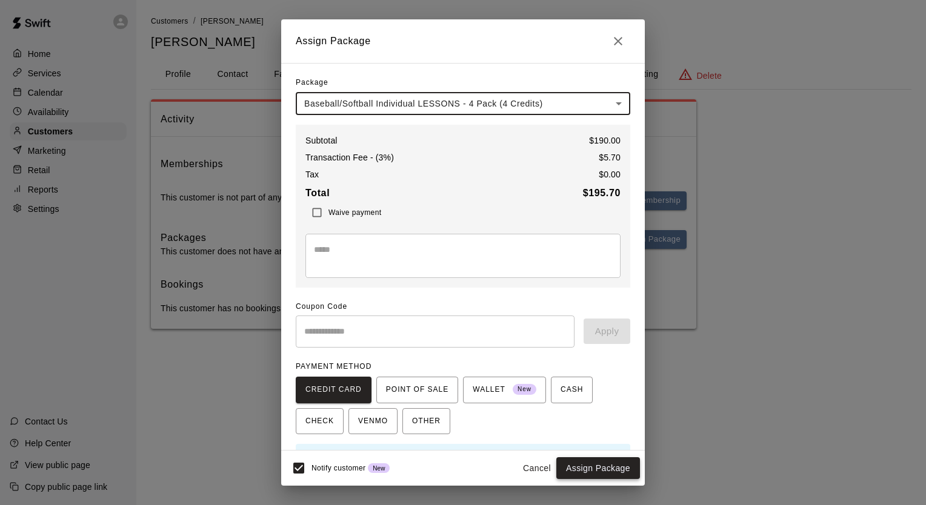
click at [589, 464] on button "Assign Package" at bounding box center [598, 468] width 84 height 22
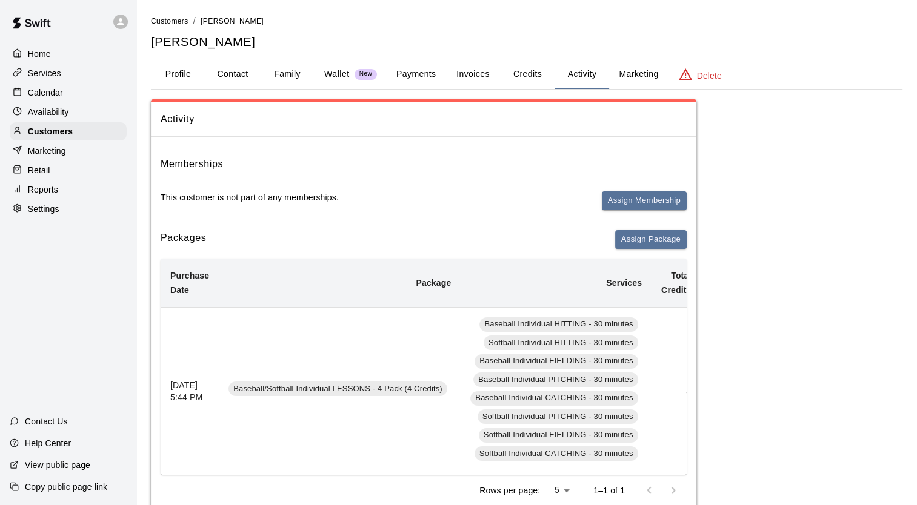
scroll to position [85, 0]
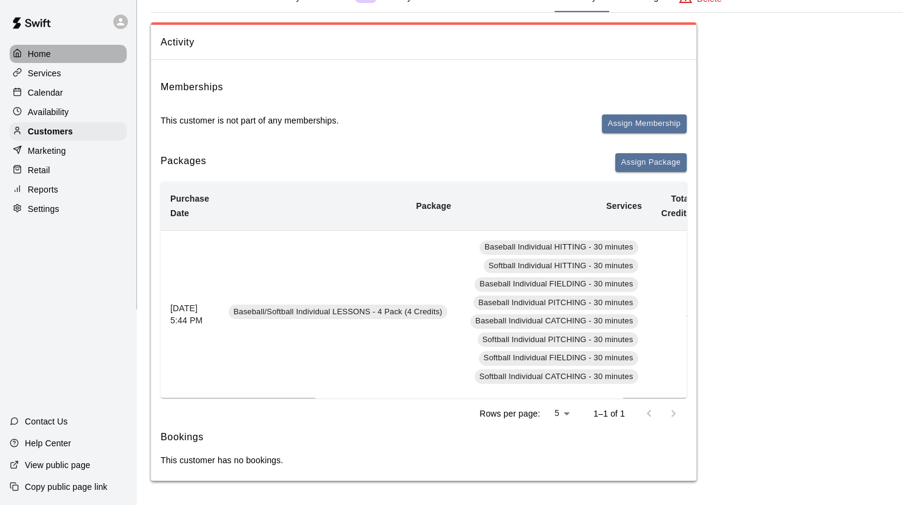
click at [28, 54] on p "Home" at bounding box center [39, 54] width 23 height 12
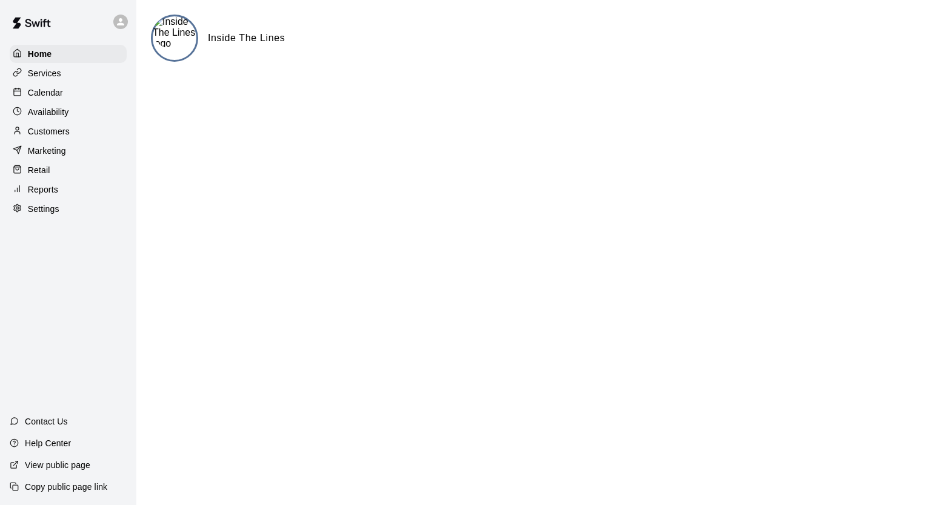
click at [243, 42] on h6 "Inside The Lines" at bounding box center [246, 38] width 77 height 16
click at [45, 91] on p "Calendar" at bounding box center [45, 93] width 35 height 12
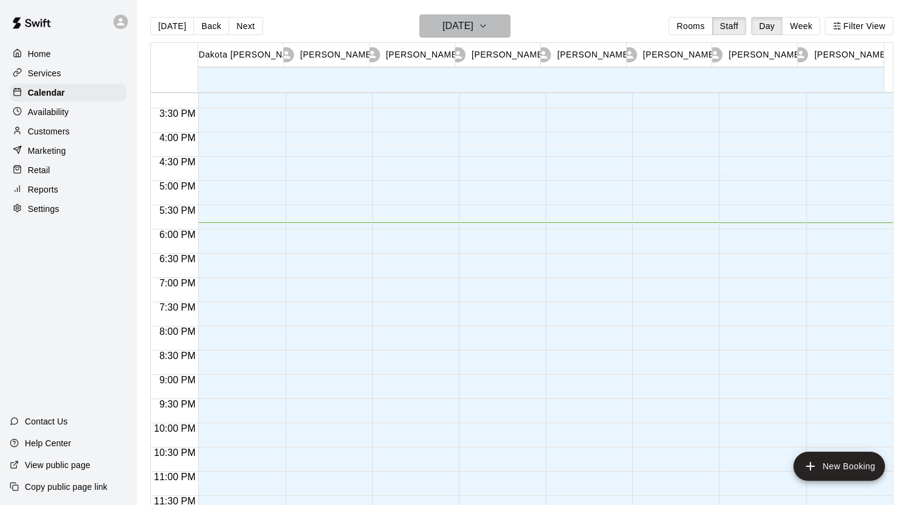
click at [488, 24] on icon "button" at bounding box center [483, 26] width 10 height 15
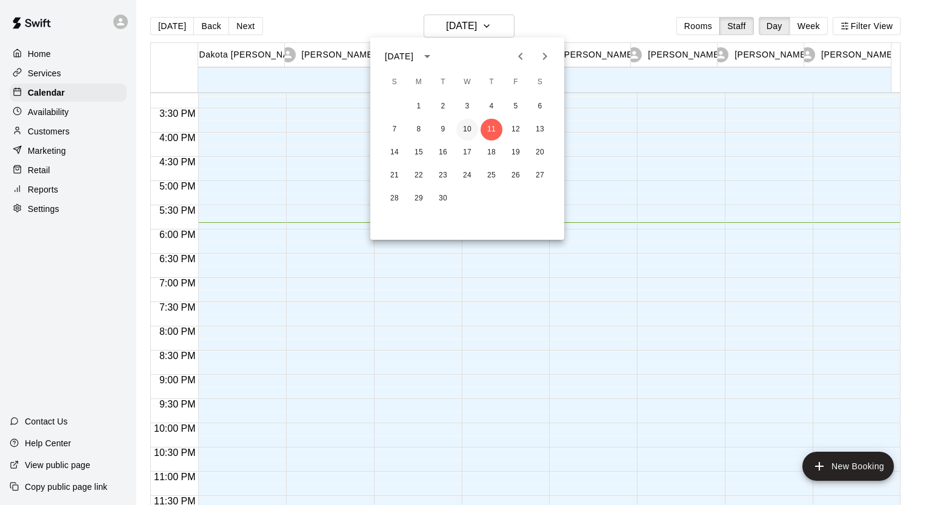
click at [468, 129] on button "10" at bounding box center [467, 130] width 22 height 22
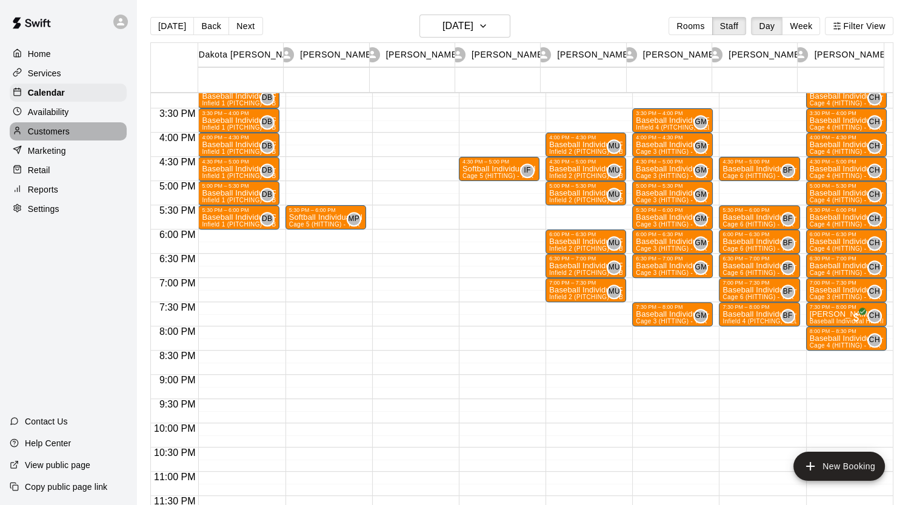
click at [53, 136] on p "Customers" at bounding box center [49, 131] width 42 height 12
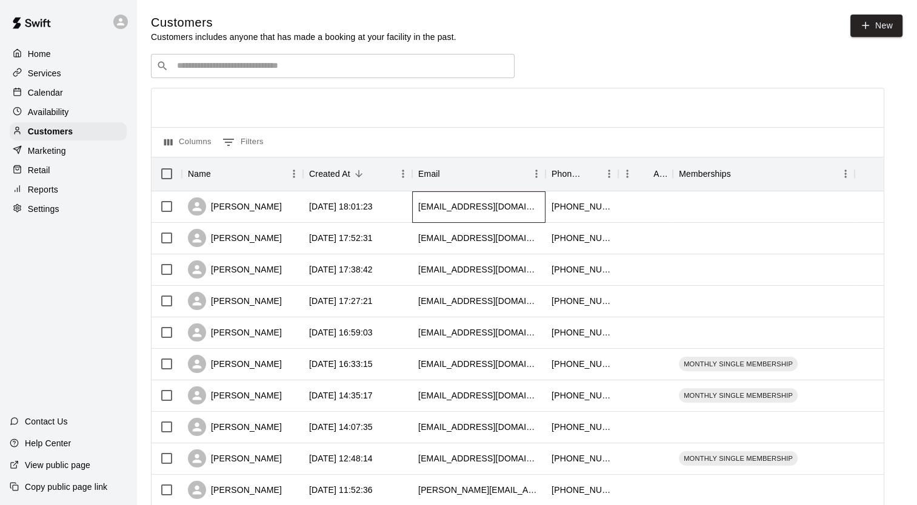
drag, startPoint x: 454, startPoint y: 204, endPoint x: 422, endPoint y: 212, distance: 33.1
click at [422, 212] on div "[EMAIL_ADDRESS][DOMAIN_NAME]" at bounding box center [478, 207] width 121 height 12
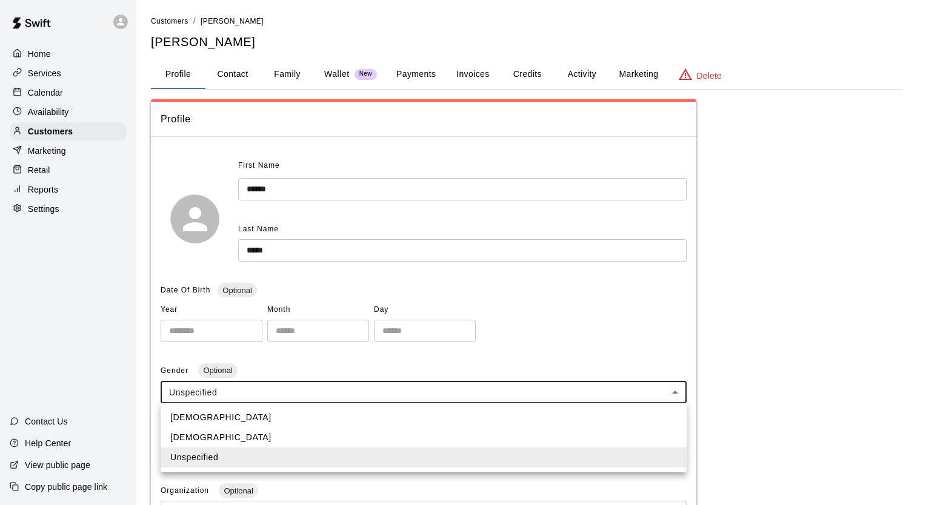
click at [259, 398] on body "**********" at bounding box center [463, 403] width 926 height 807
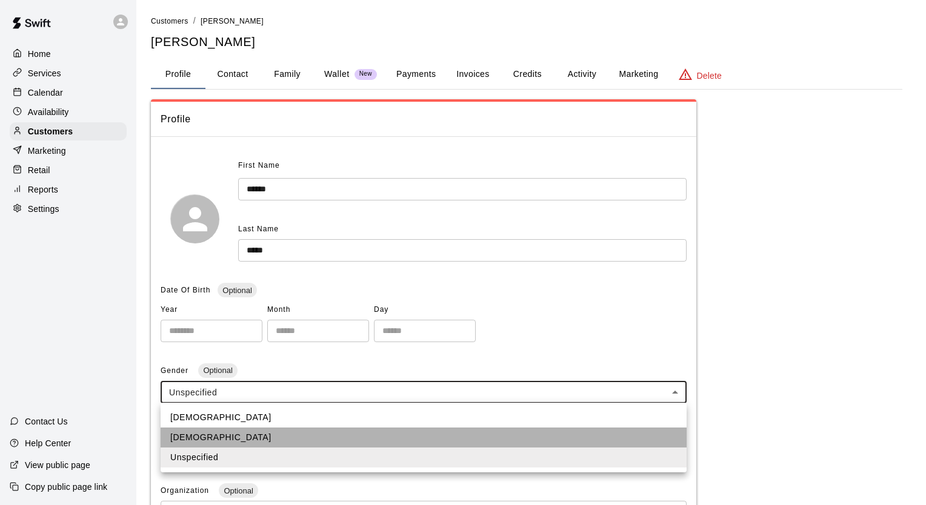
click at [214, 438] on li "[DEMOGRAPHIC_DATA]" at bounding box center [424, 438] width 526 height 20
type input "******"
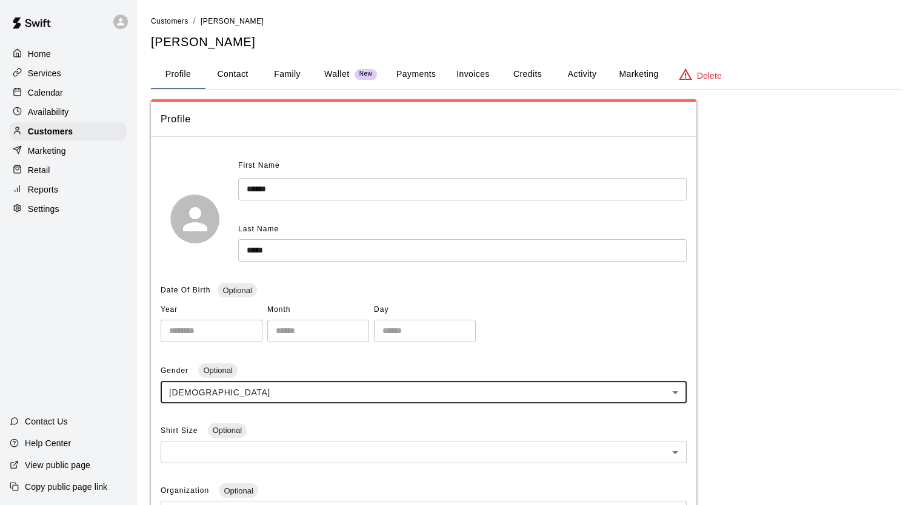
scroll to position [307, 0]
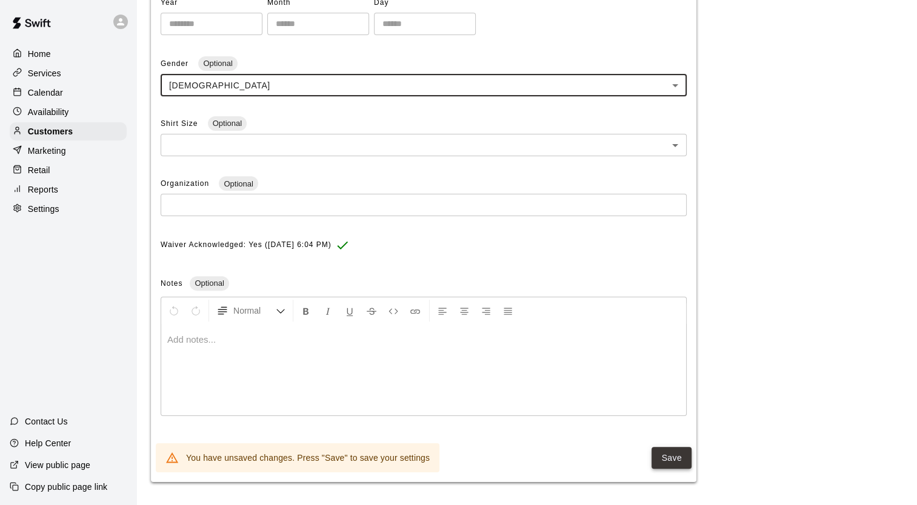
click at [665, 456] on button "Save" at bounding box center [671, 458] width 40 height 22
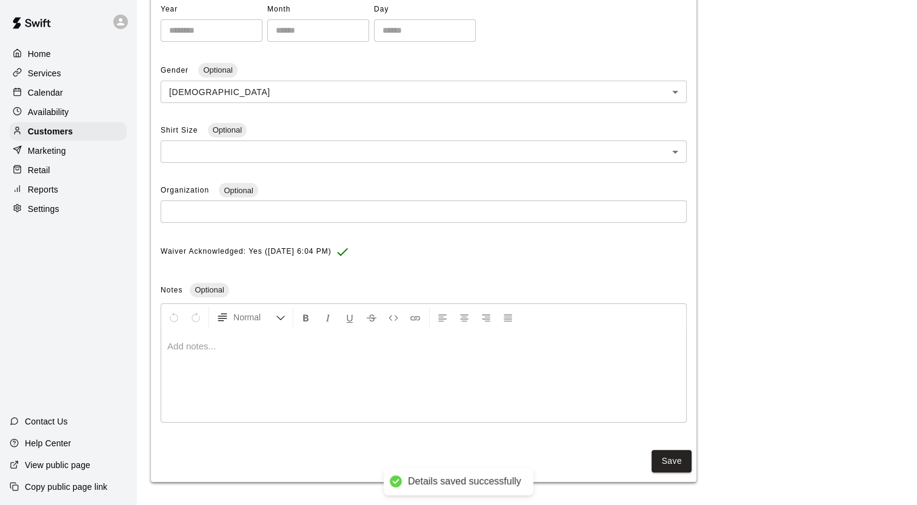
scroll to position [0, 0]
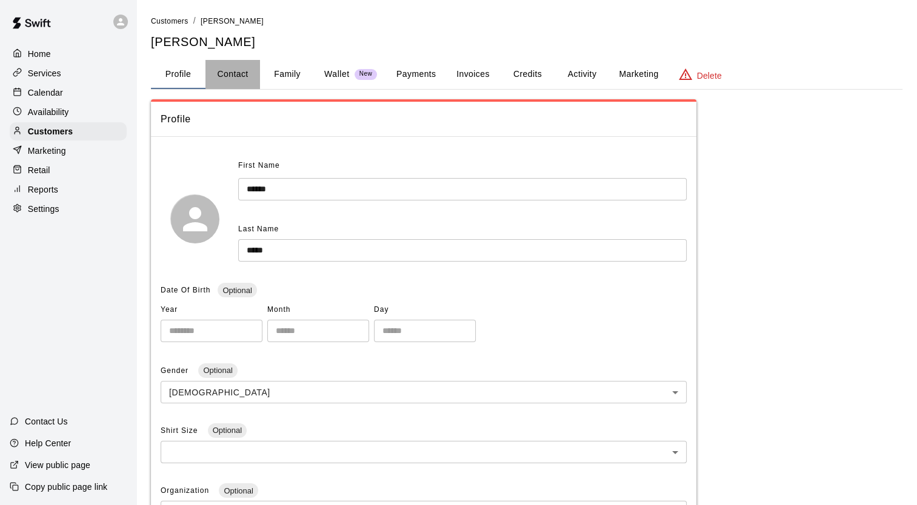
click at [228, 76] on button "Contact" at bounding box center [232, 74] width 55 height 29
select select "**"
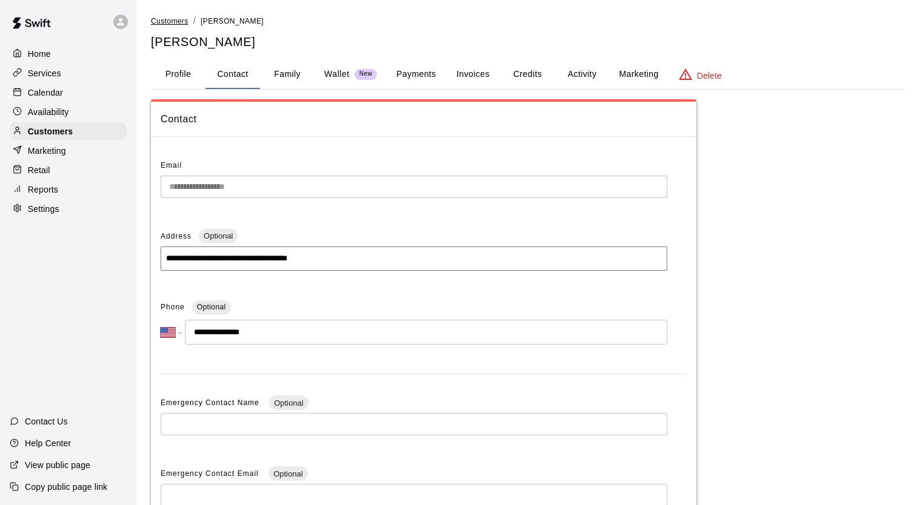
click at [171, 23] on span "Customers" at bounding box center [170, 21] width 38 height 8
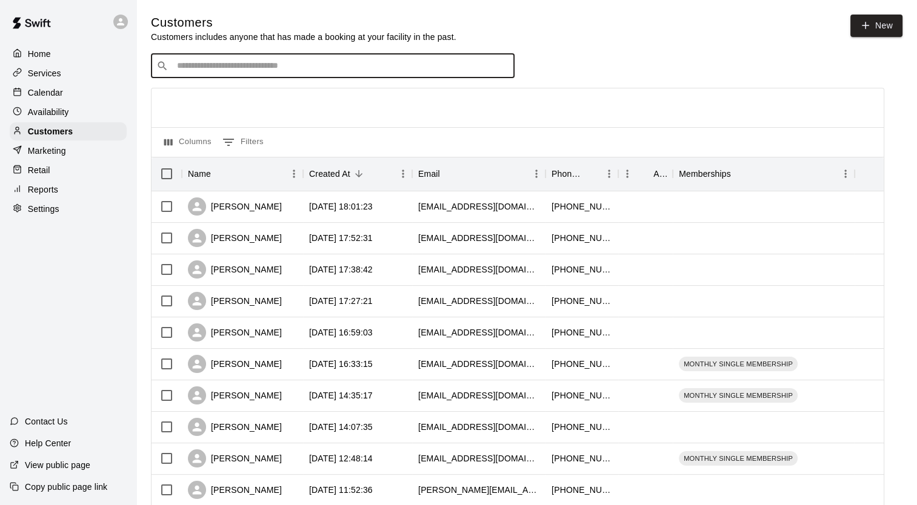
click at [273, 69] on input "Search customers by name or email" at bounding box center [341, 66] width 336 height 12
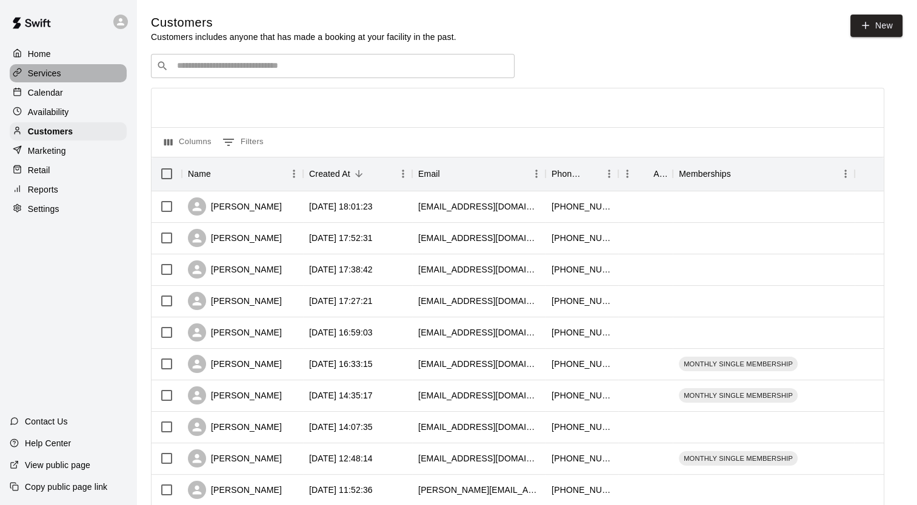
click at [41, 68] on div "Services" at bounding box center [68, 73] width 117 height 18
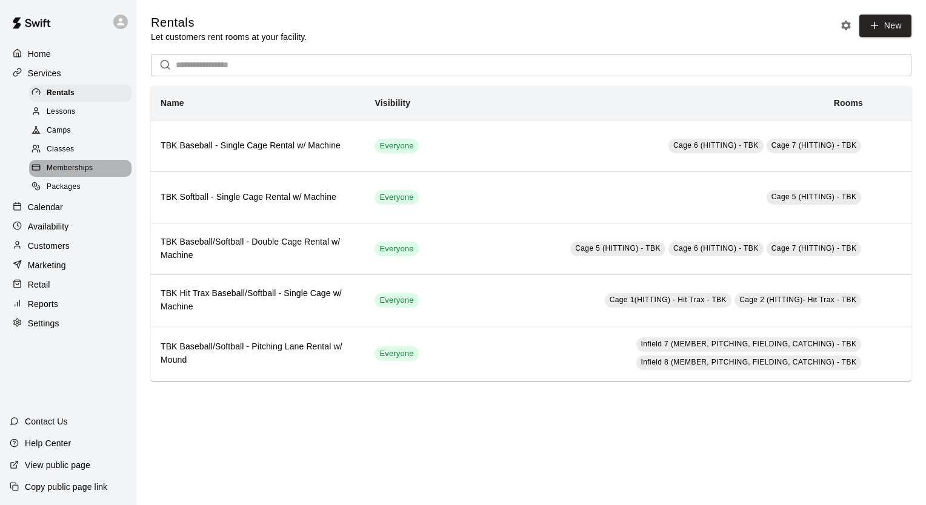
click at [68, 174] on span "Memberships" at bounding box center [70, 168] width 46 height 12
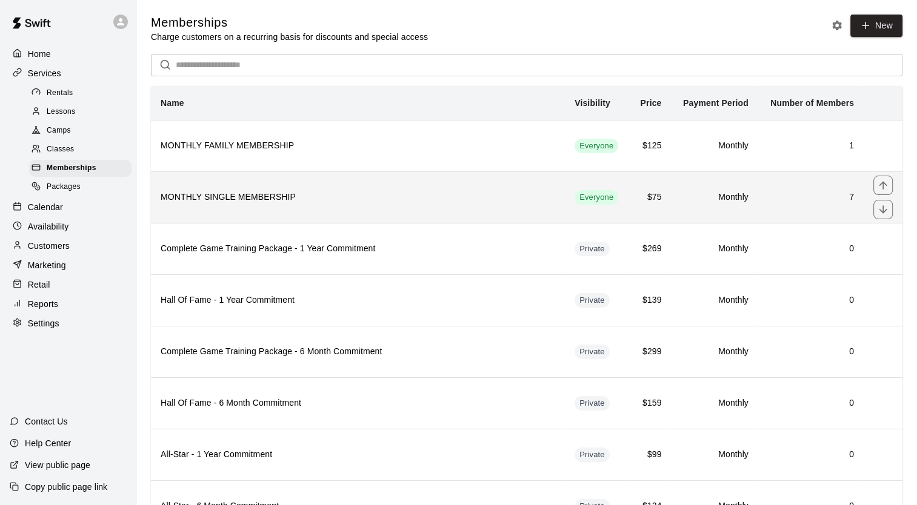
click at [244, 210] on th "MONTHLY SINGLE MEMBERSHIP" at bounding box center [358, 196] width 414 height 51
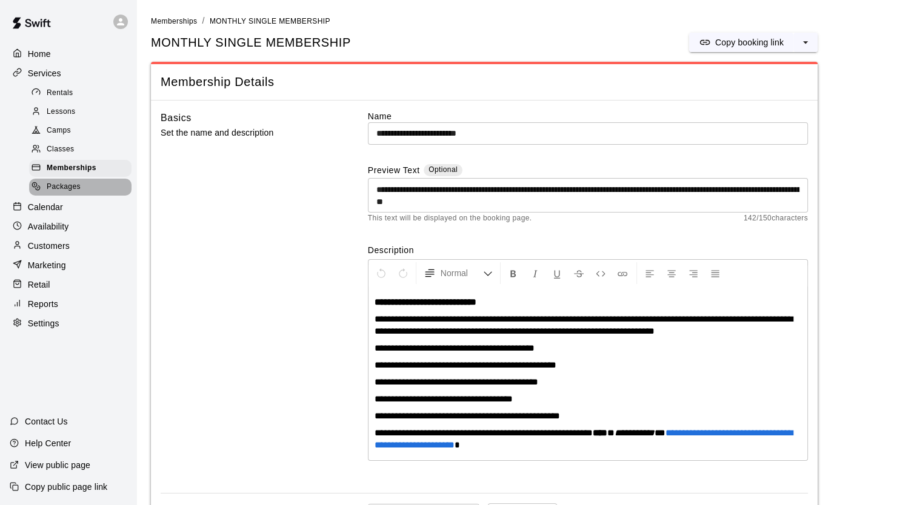
click at [71, 196] on div "Packages" at bounding box center [80, 187] width 102 height 17
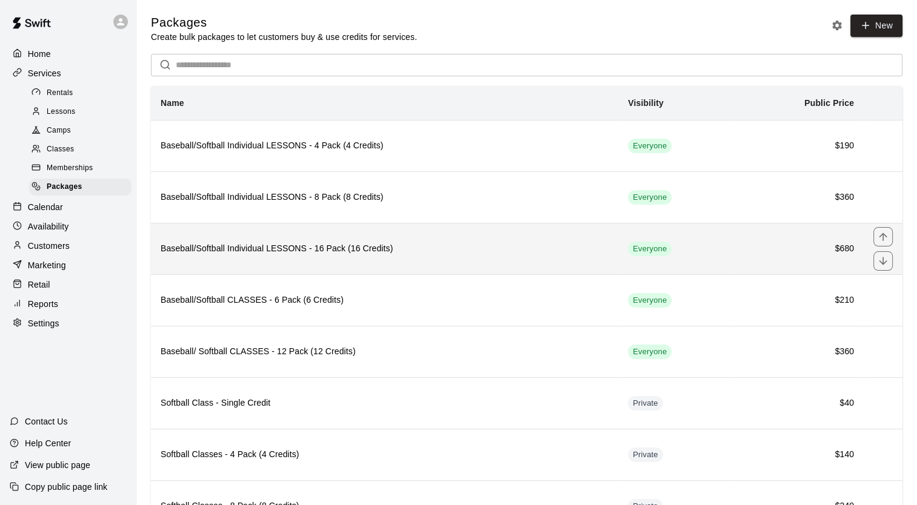
click at [282, 245] on h6 "Baseball/Softball Individual LESSONS - 16 Pack (16 Credits)" at bounding box center [385, 248] width 448 height 13
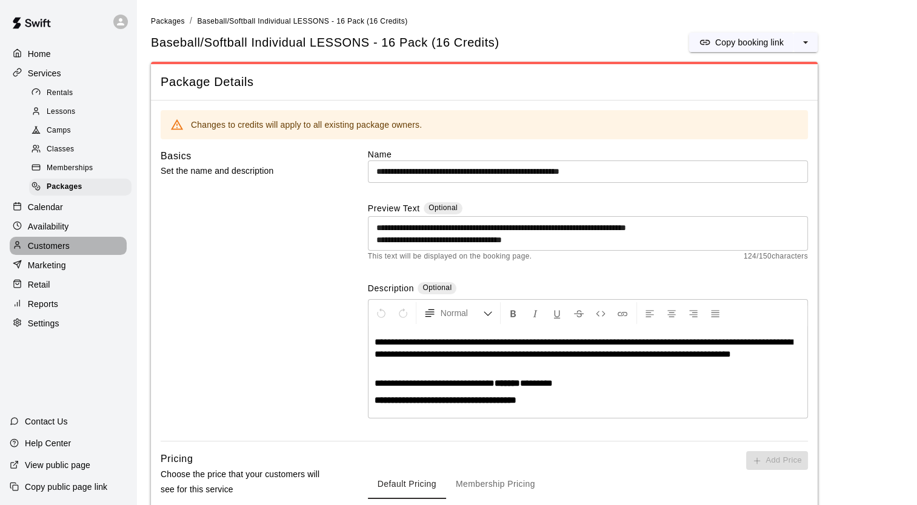
click at [52, 252] on p "Customers" at bounding box center [49, 246] width 42 height 12
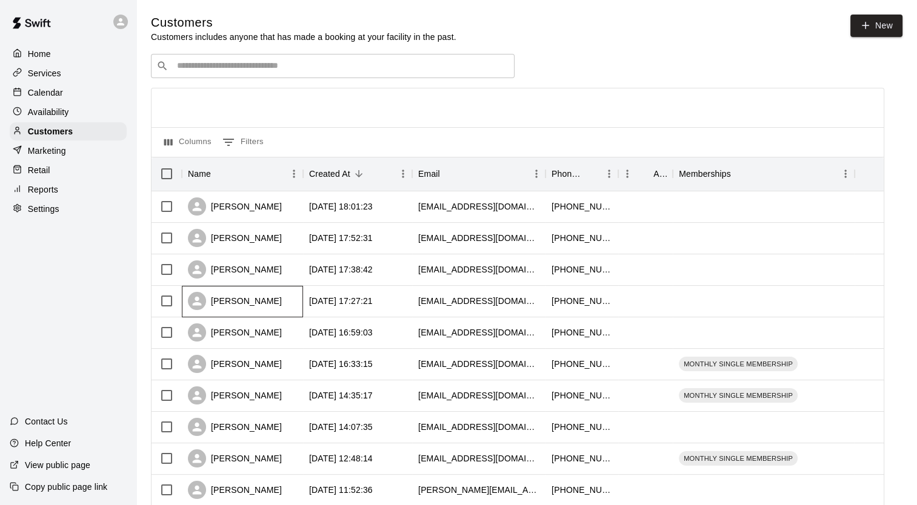
click at [271, 295] on div "[PERSON_NAME]" at bounding box center [242, 302] width 121 height 32
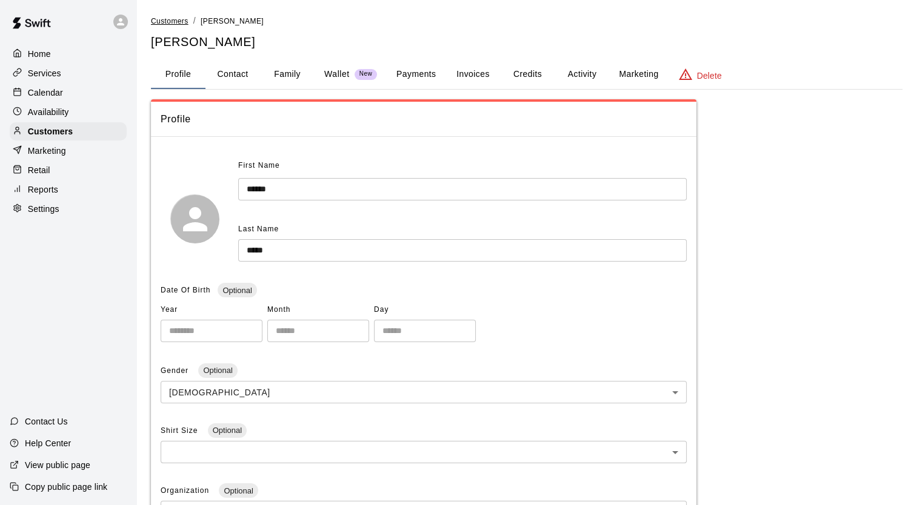
click at [177, 17] on span "Customers" at bounding box center [170, 21] width 38 height 8
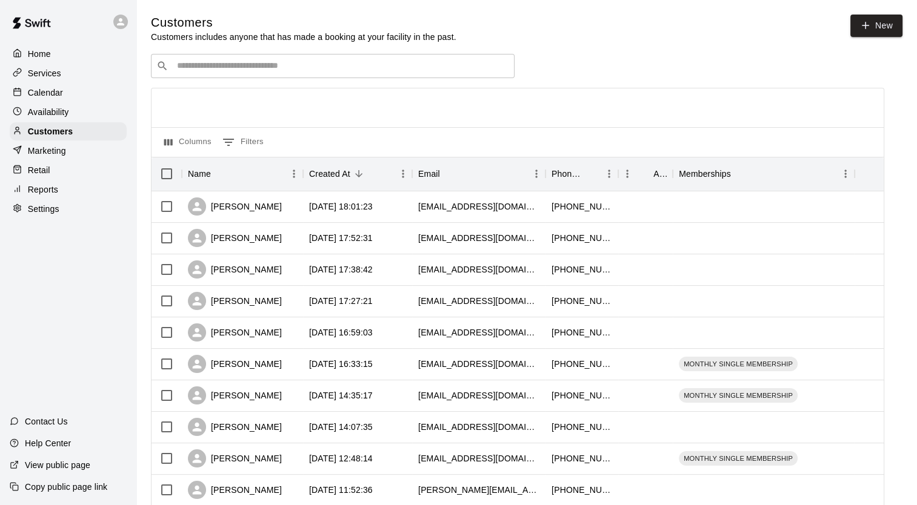
click at [307, 76] on div "​ ​" at bounding box center [332, 66] width 363 height 24
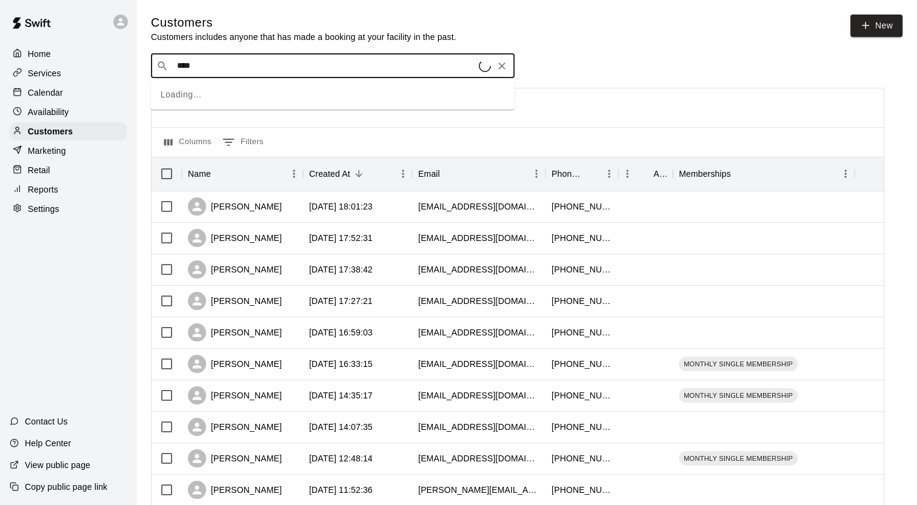
type input "*****"
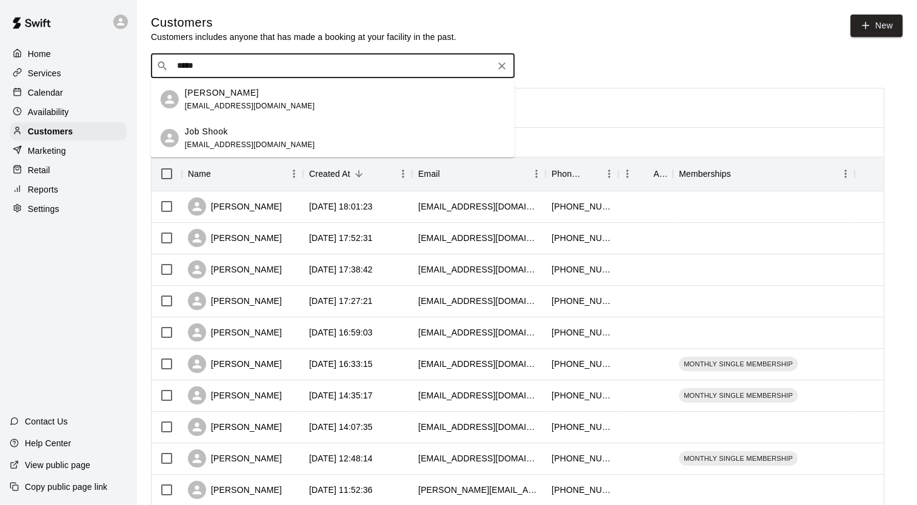
click at [237, 92] on p "Andrea Shook" at bounding box center [222, 93] width 74 height 13
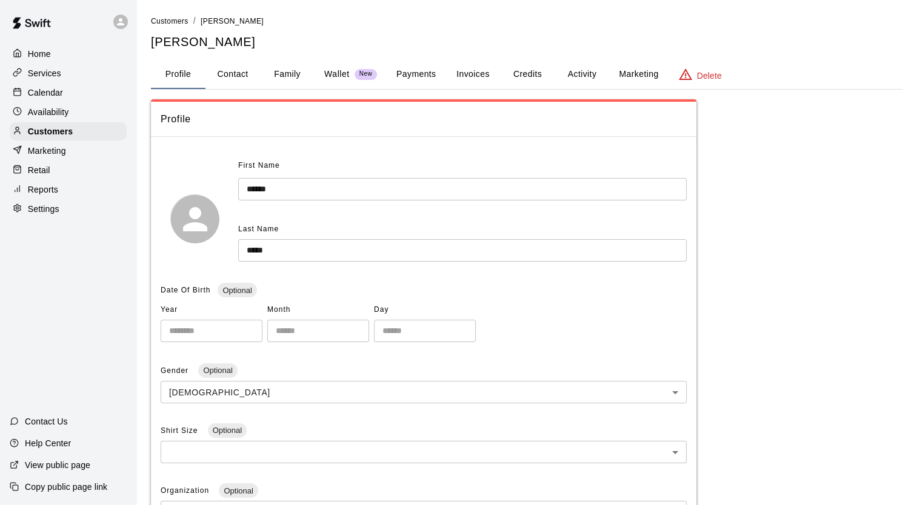
click at [421, 70] on button "Payments" at bounding box center [415, 74] width 59 height 29
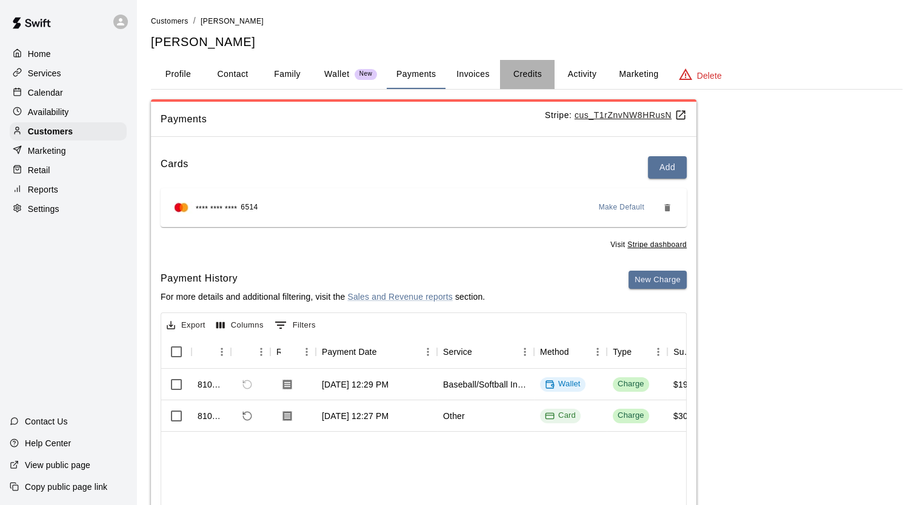
click at [530, 76] on button "Credits" at bounding box center [527, 74] width 55 height 29
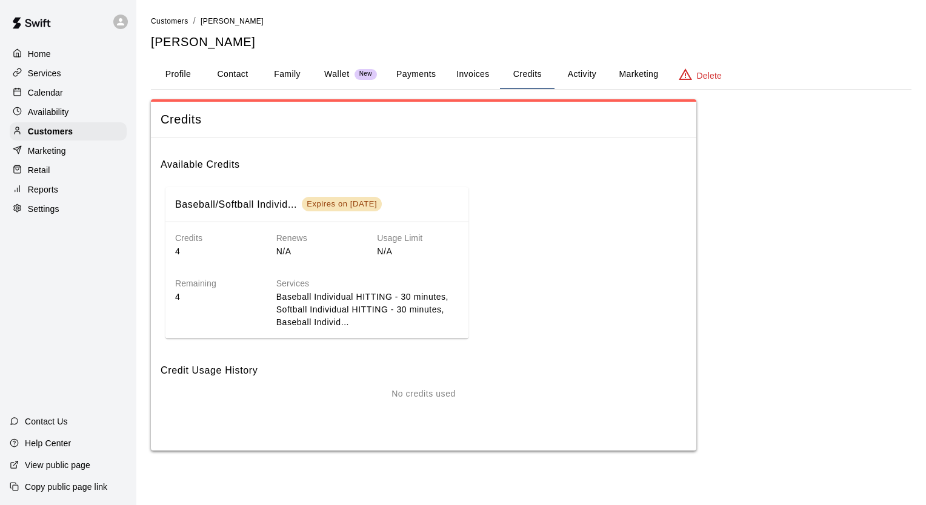
click at [500, 60] on button "Credits" at bounding box center [527, 74] width 55 height 29
